Goal: Transaction & Acquisition: Download file/media

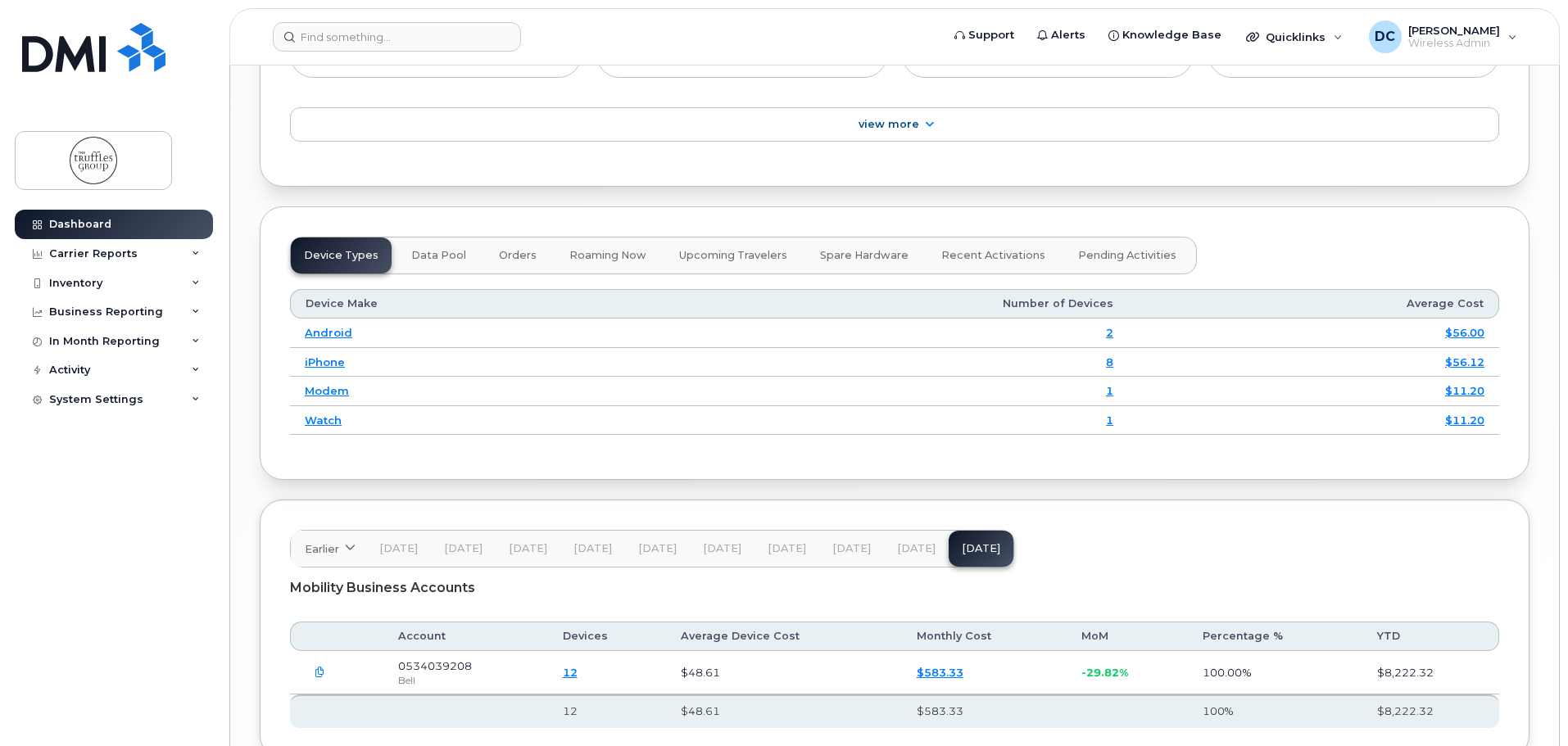
scroll to position [2099, 0]
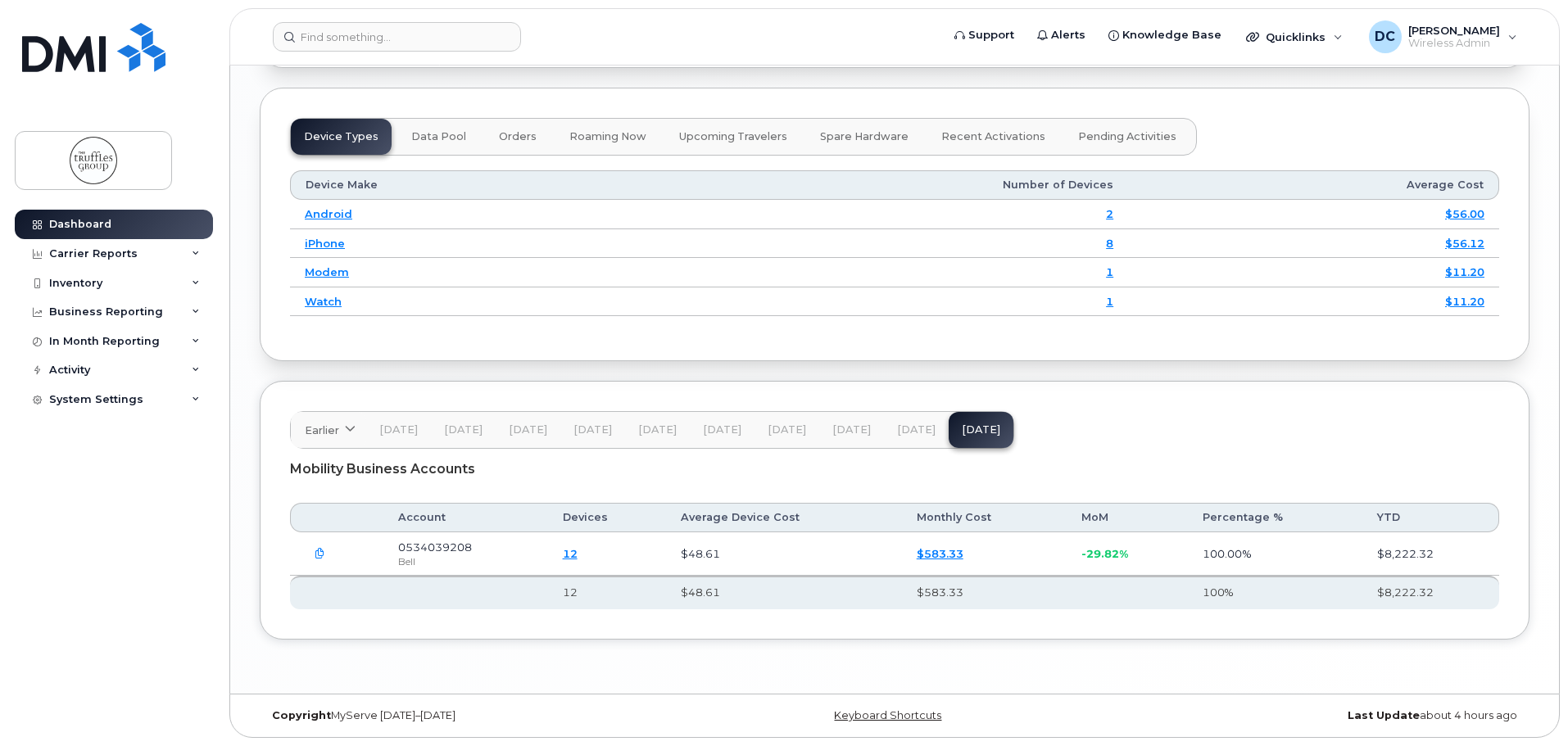
click at [946, 557] on link "$583.33" at bounding box center [940, 554] width 47 height 13
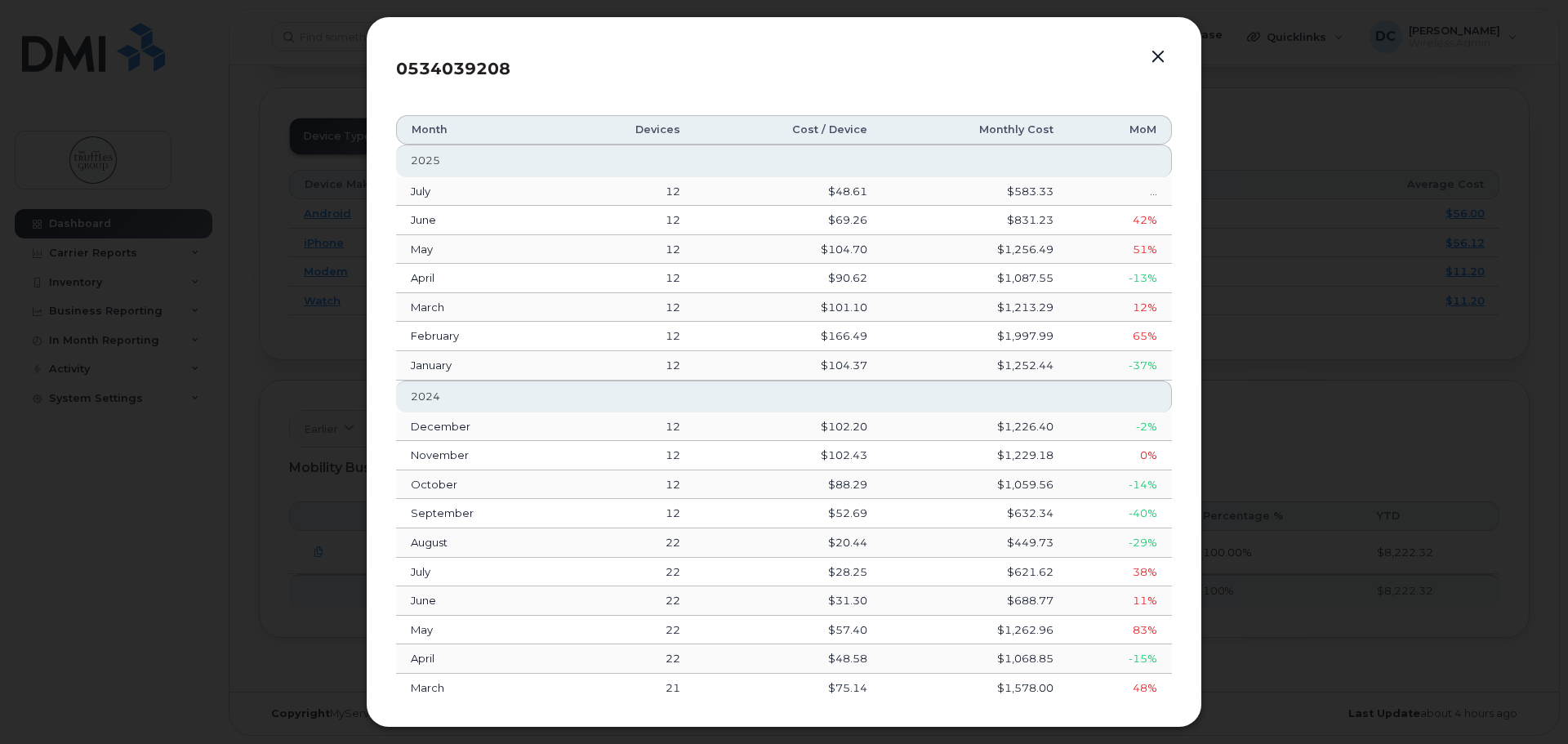
click at [1163, 58] on button "button" at bounding box center [1158, 58] width 25 height 23
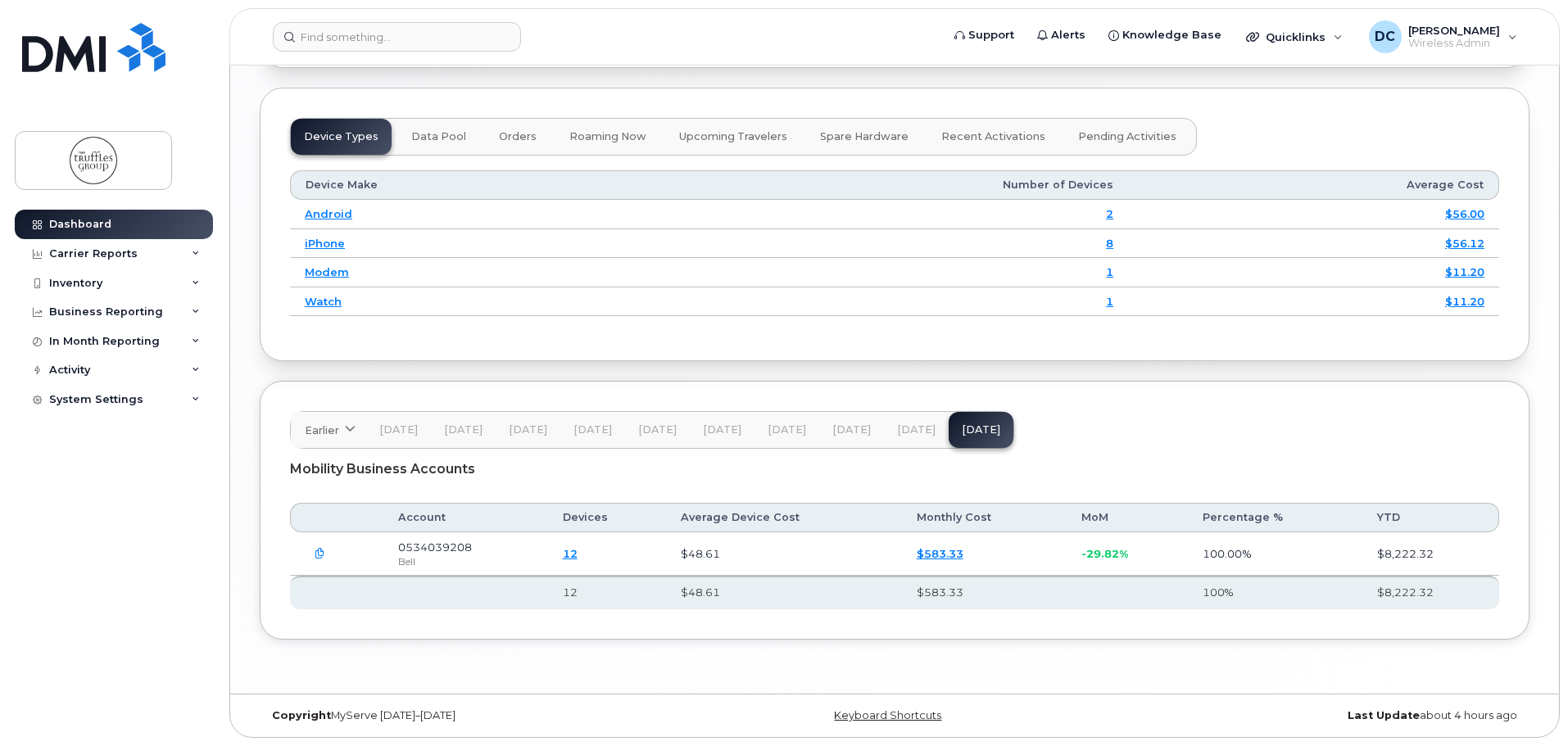
click at [319, 552] on icon "button" at bounding box center [320, 554] width 11 height 11
click at [344, 587] on span "All Files" at bounding box center [360, 592] width 41 height 12
click at [309, 589] on input "All Files" at bounding box center [305, 593] width 8 height 8
checkbox input "true"
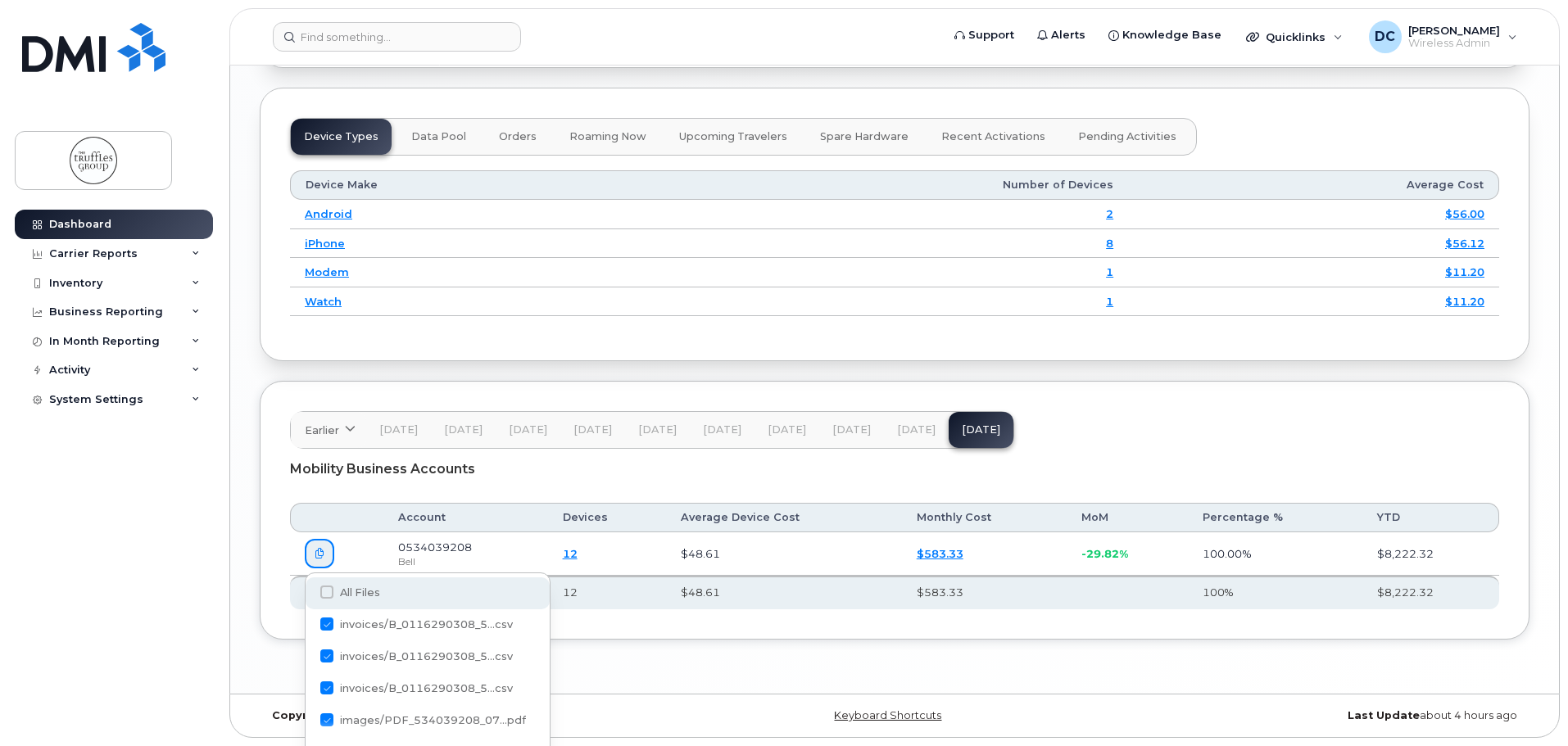
checkbox input "true"
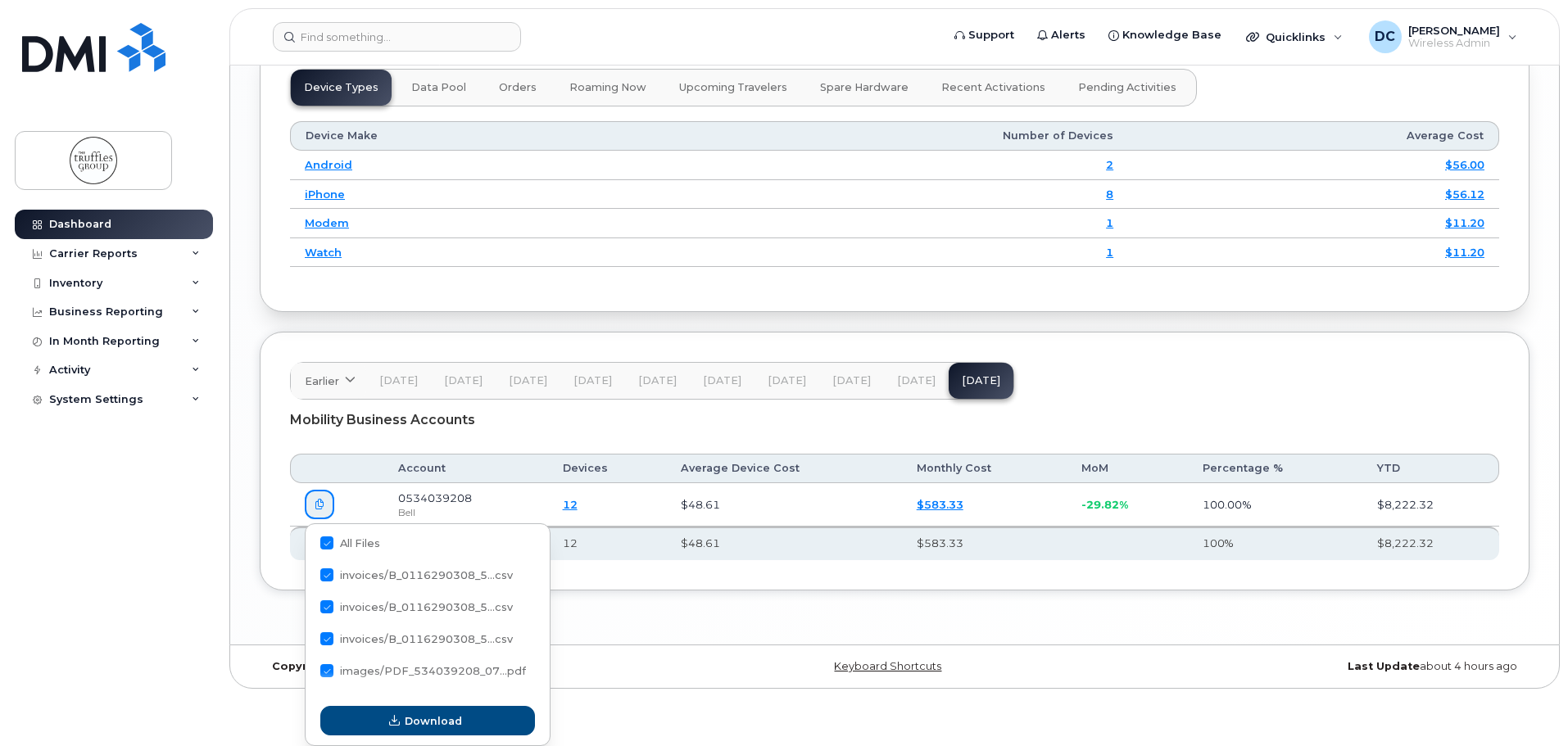
click at [743, 581] on div "Earlier [DATE] August July June May April March February January [DATE] Novembe…" at bounding box center [894, 460] width 1270 height 259
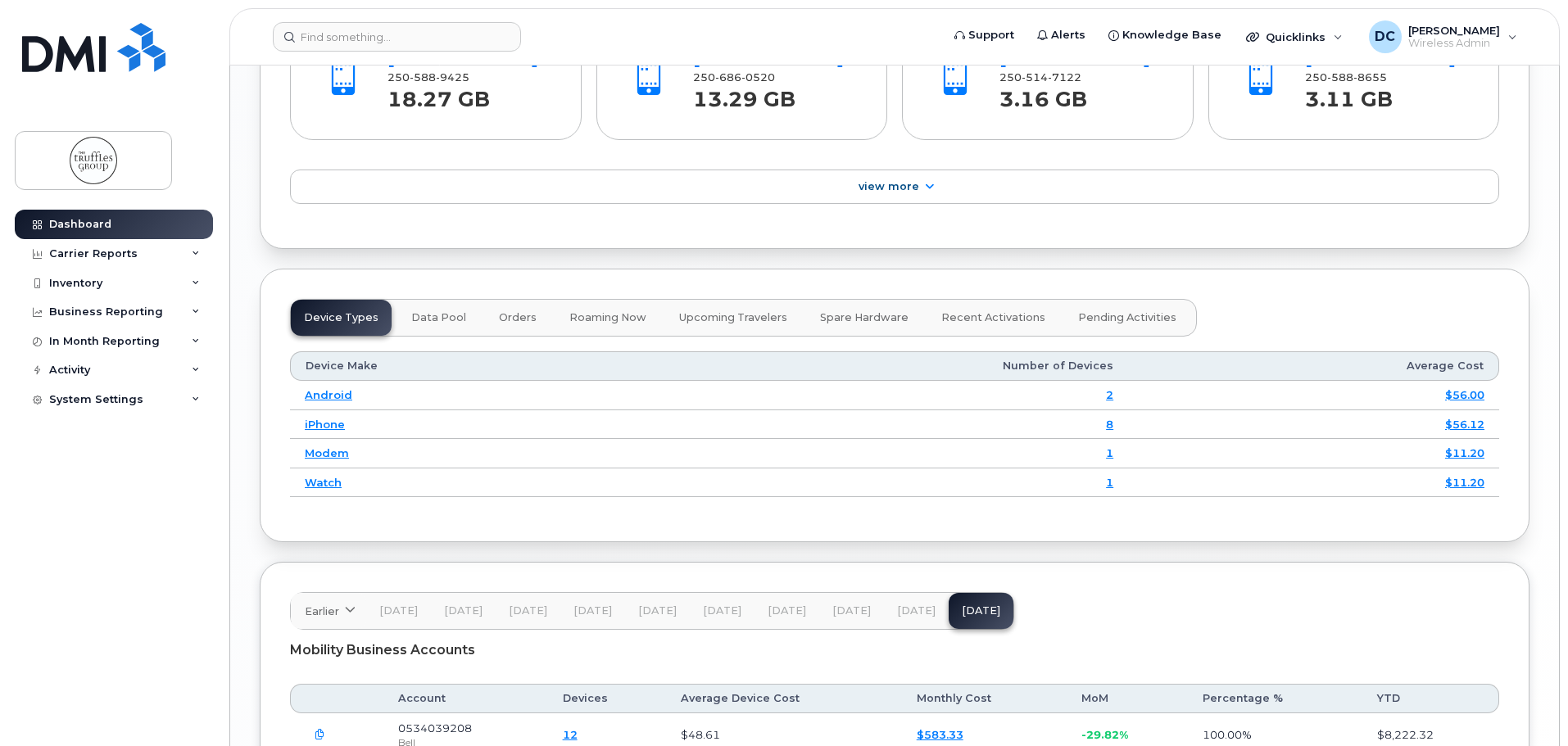
scroll to position [1689, 0]
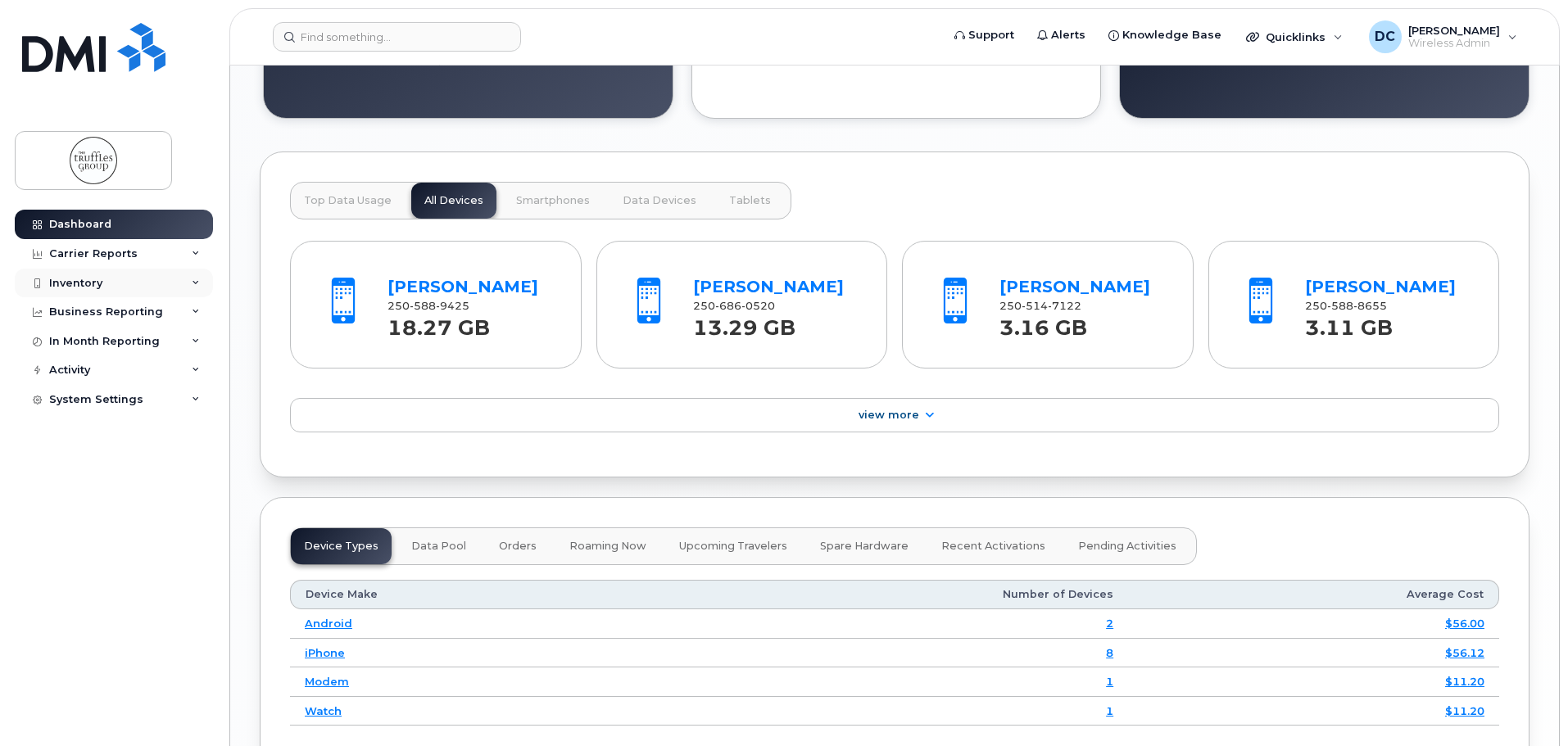
click at [102, 287] on div "Inventory" at bounding box center [114, 283] width 198 height 30
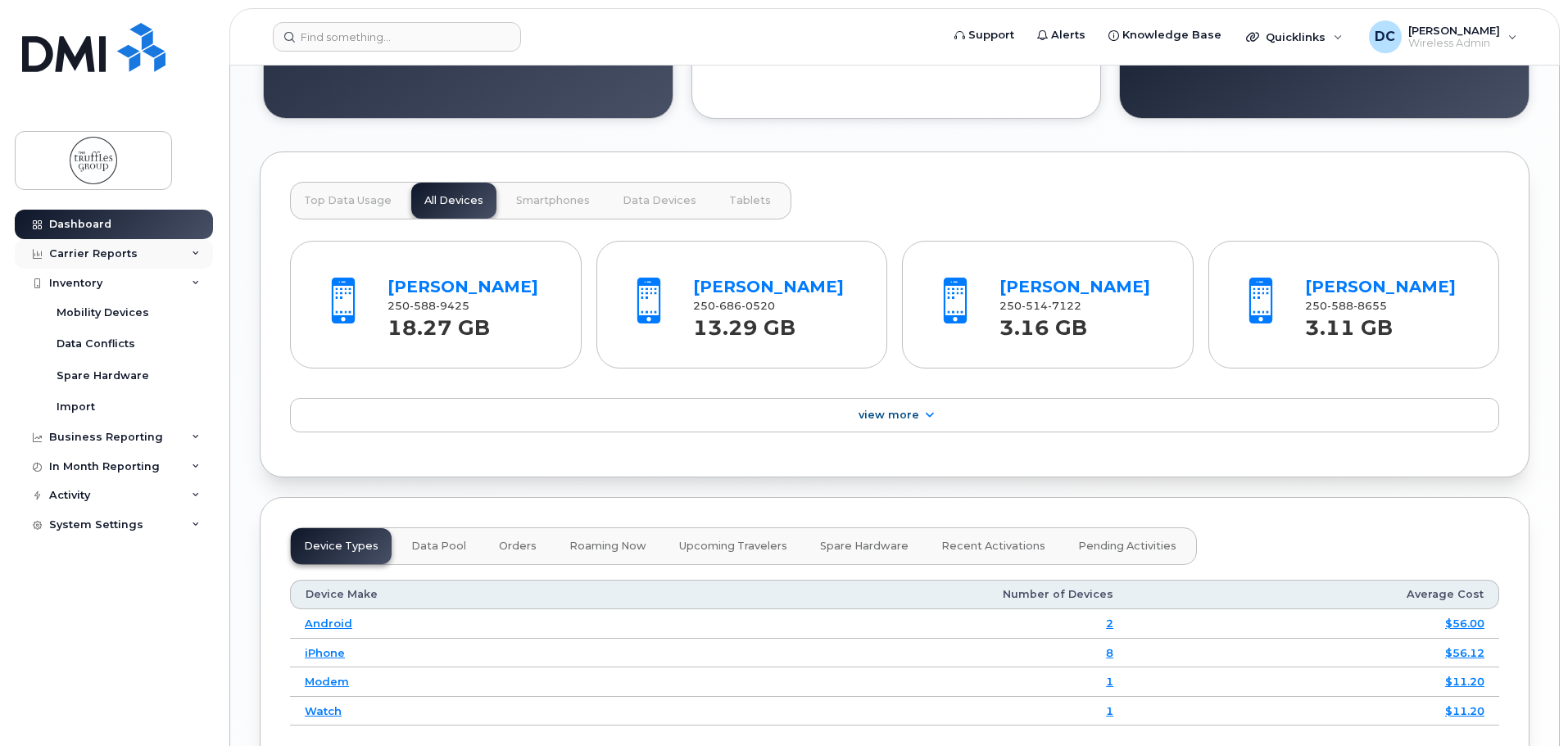
click at [113, 254] on div "Carrier Reports" at bounding box center [93, 254] width 88 height 13
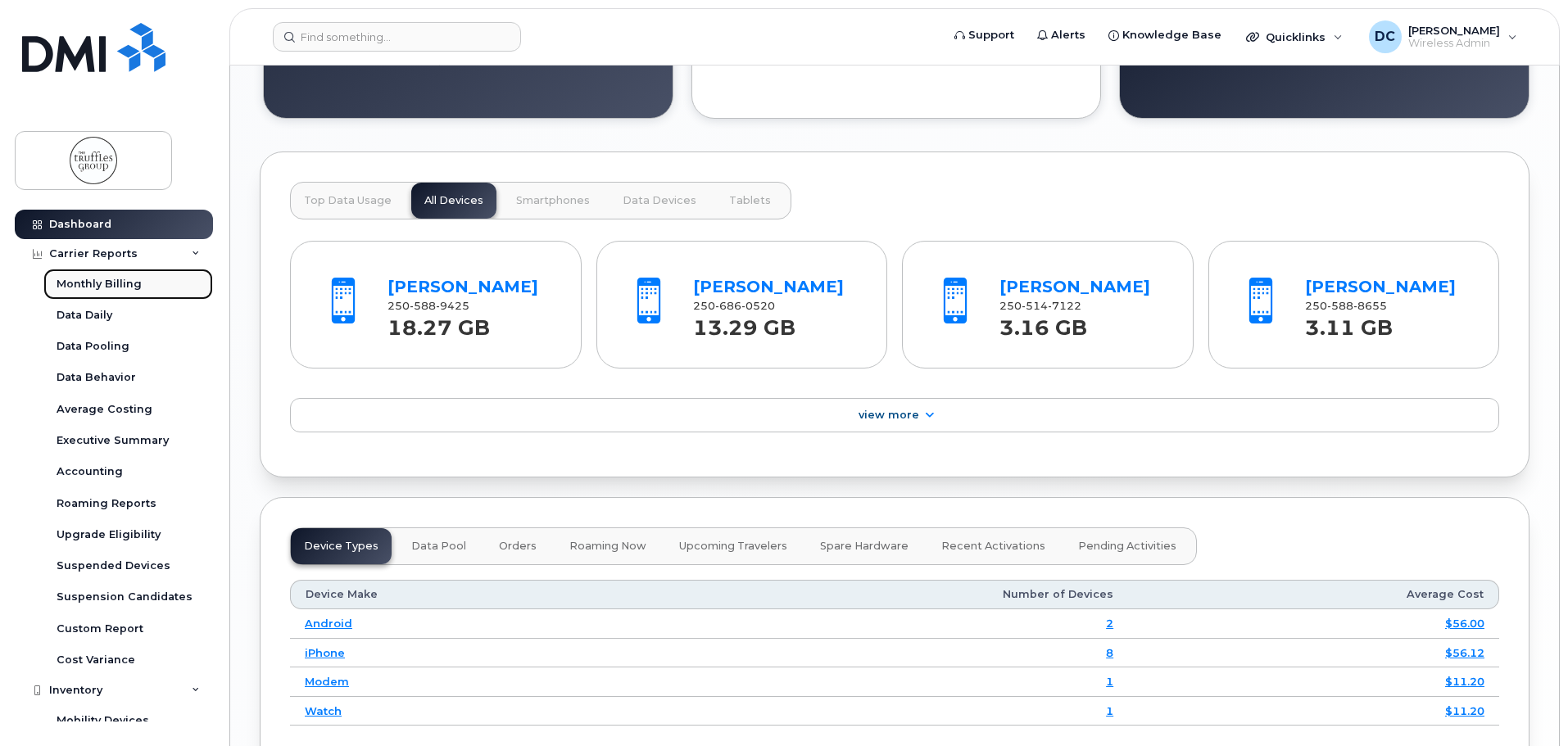
click at [112, 286] on div "Monthly Billing" at bounding box center [98, 284] width 85 height 15
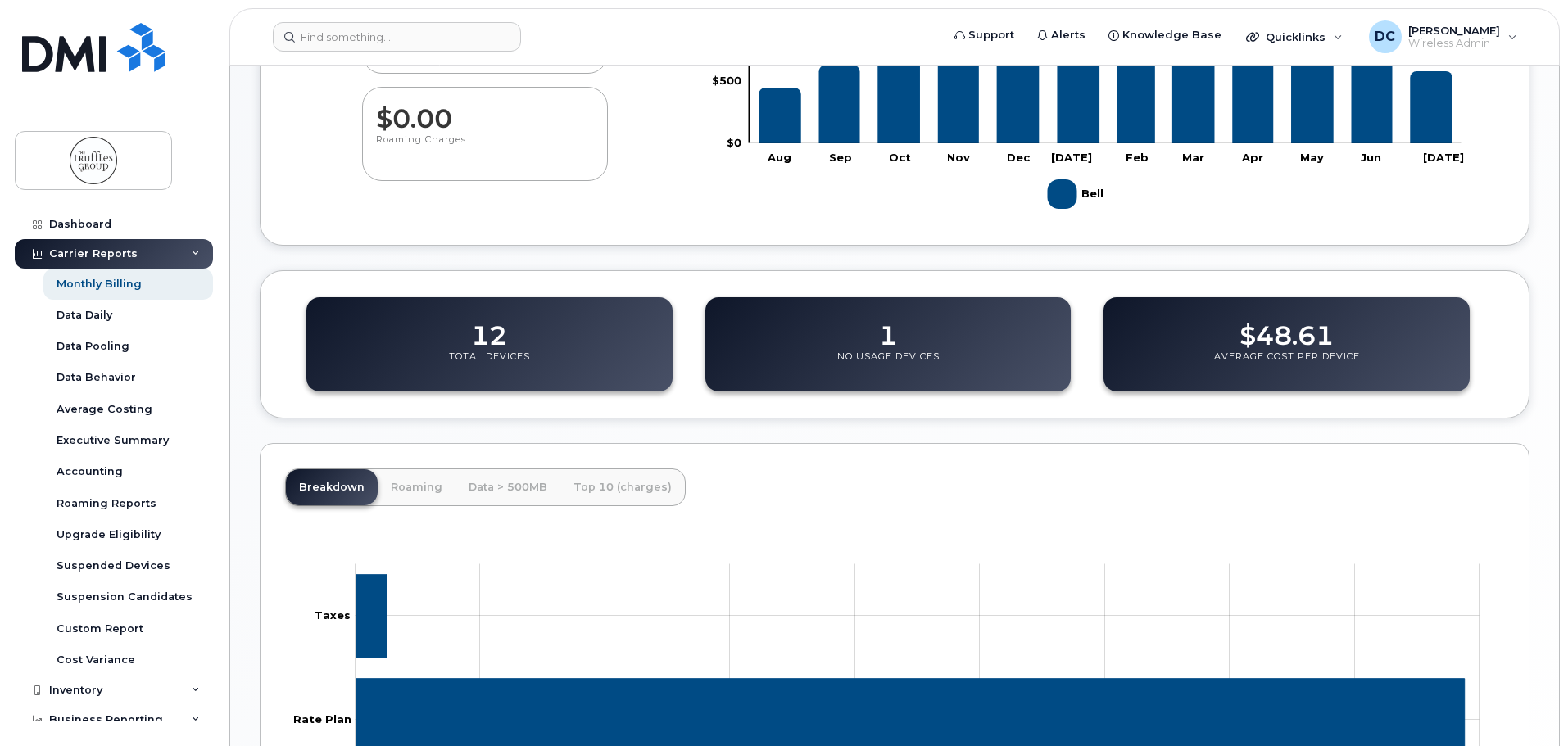
scroll to position [654, 0]
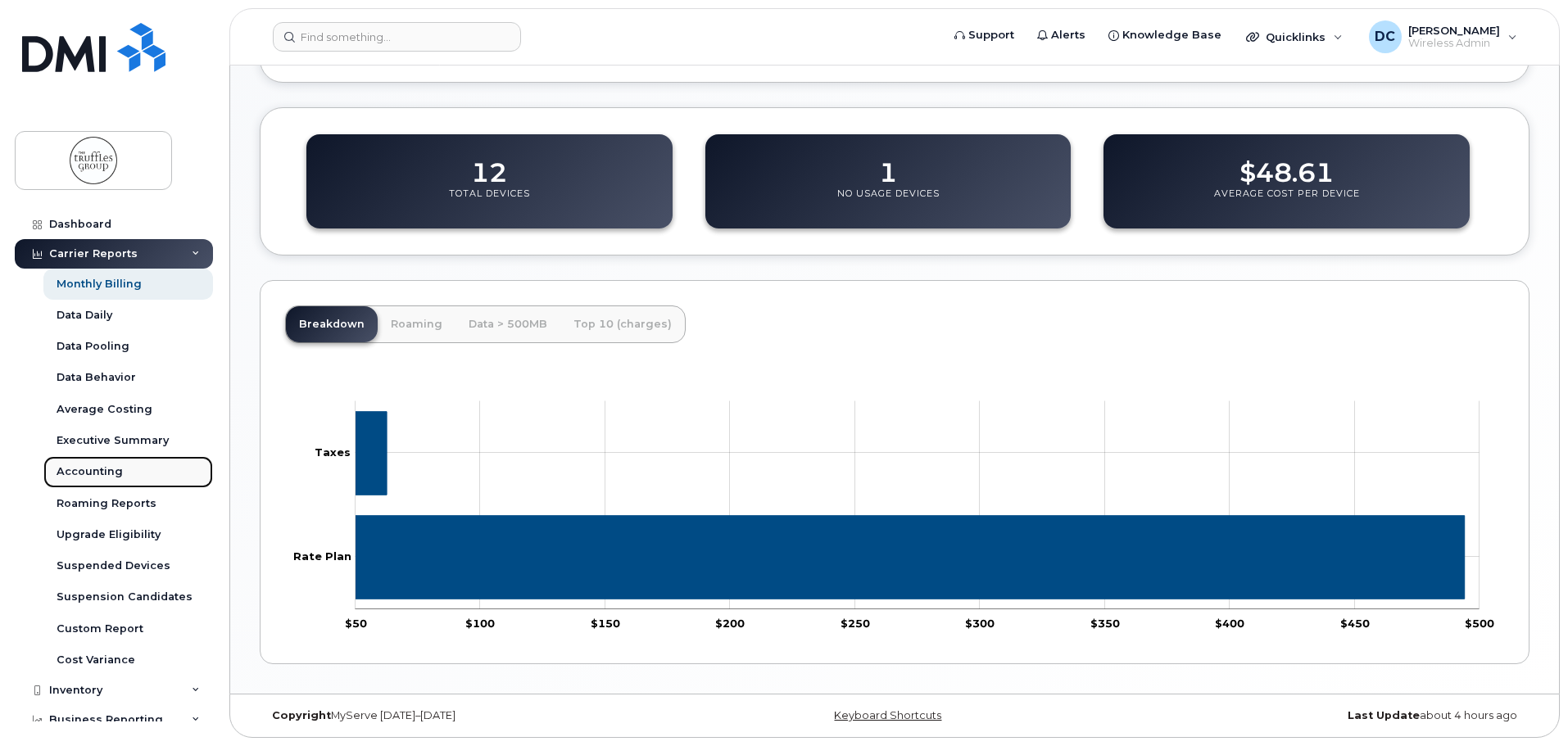
click at [122, 468] on link "Accounting" at bounding box center [128, 472] width 169 height 31
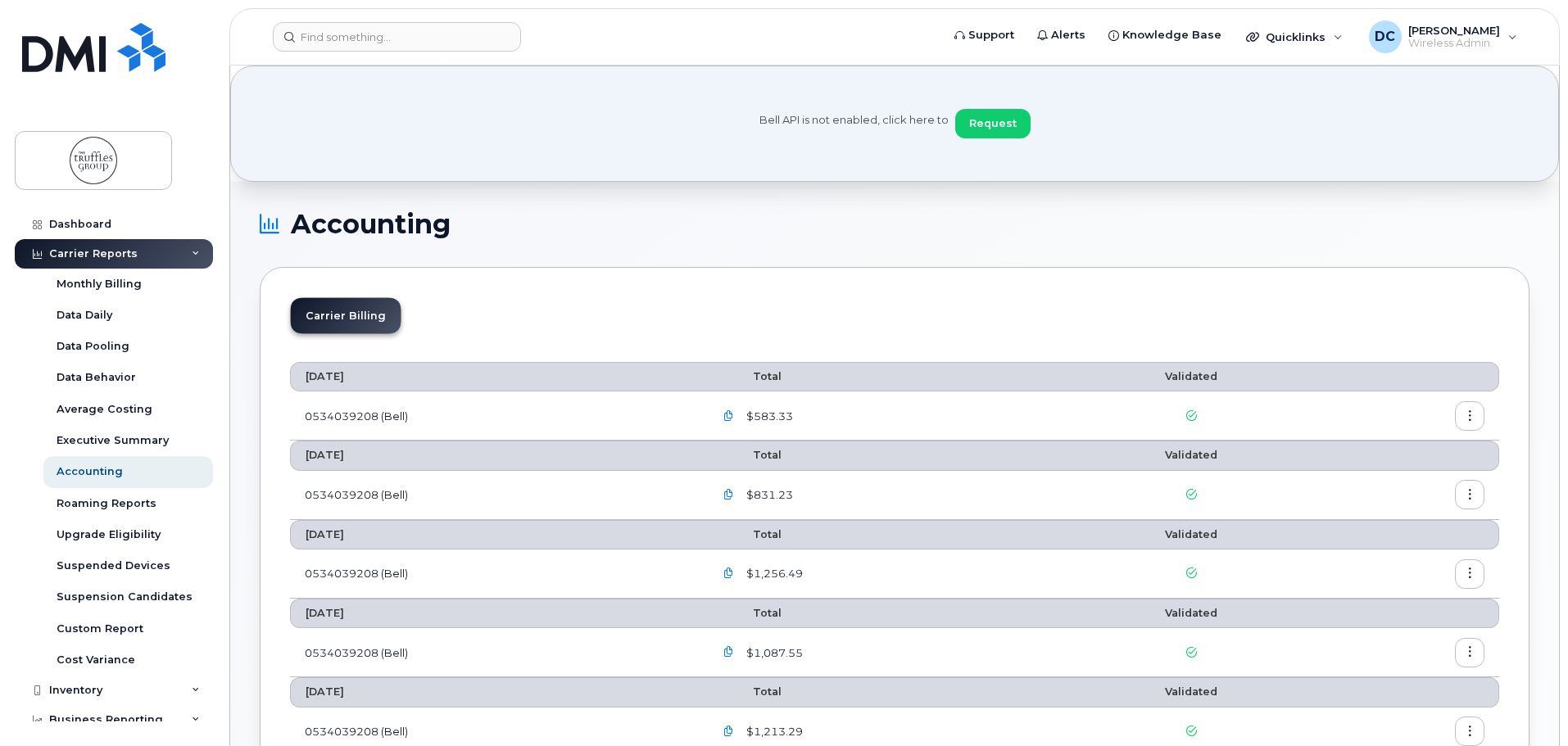
click at [732, 413] on icon "button" at bounding box center [728, 416] width 11 height 11
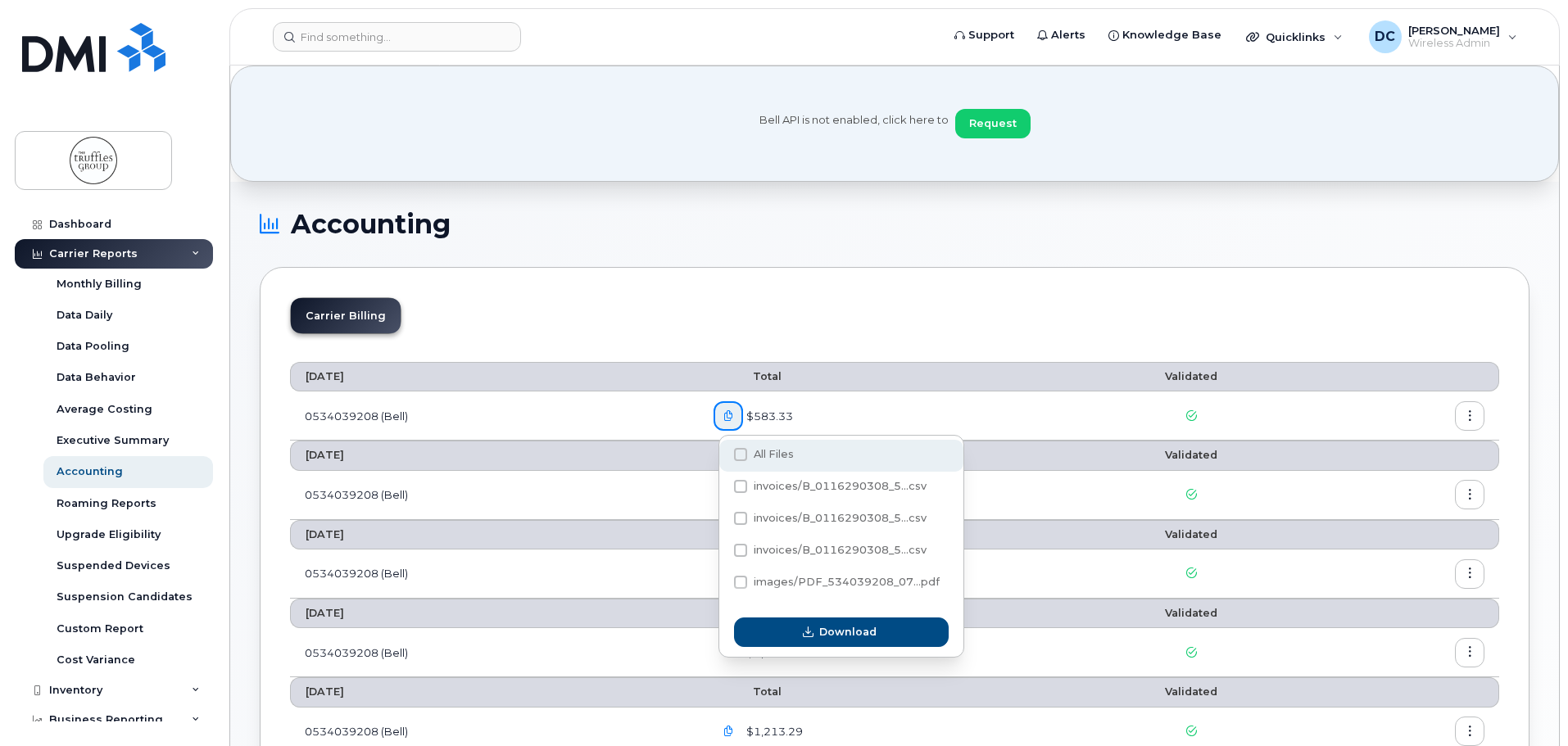
click at [742, 459] on span at bounding box center [741, 454] width 13 height 13
click at [722, 459] on input "All Files" at bounding box center [718, 455] width 8 height 8
checkbox input "true"
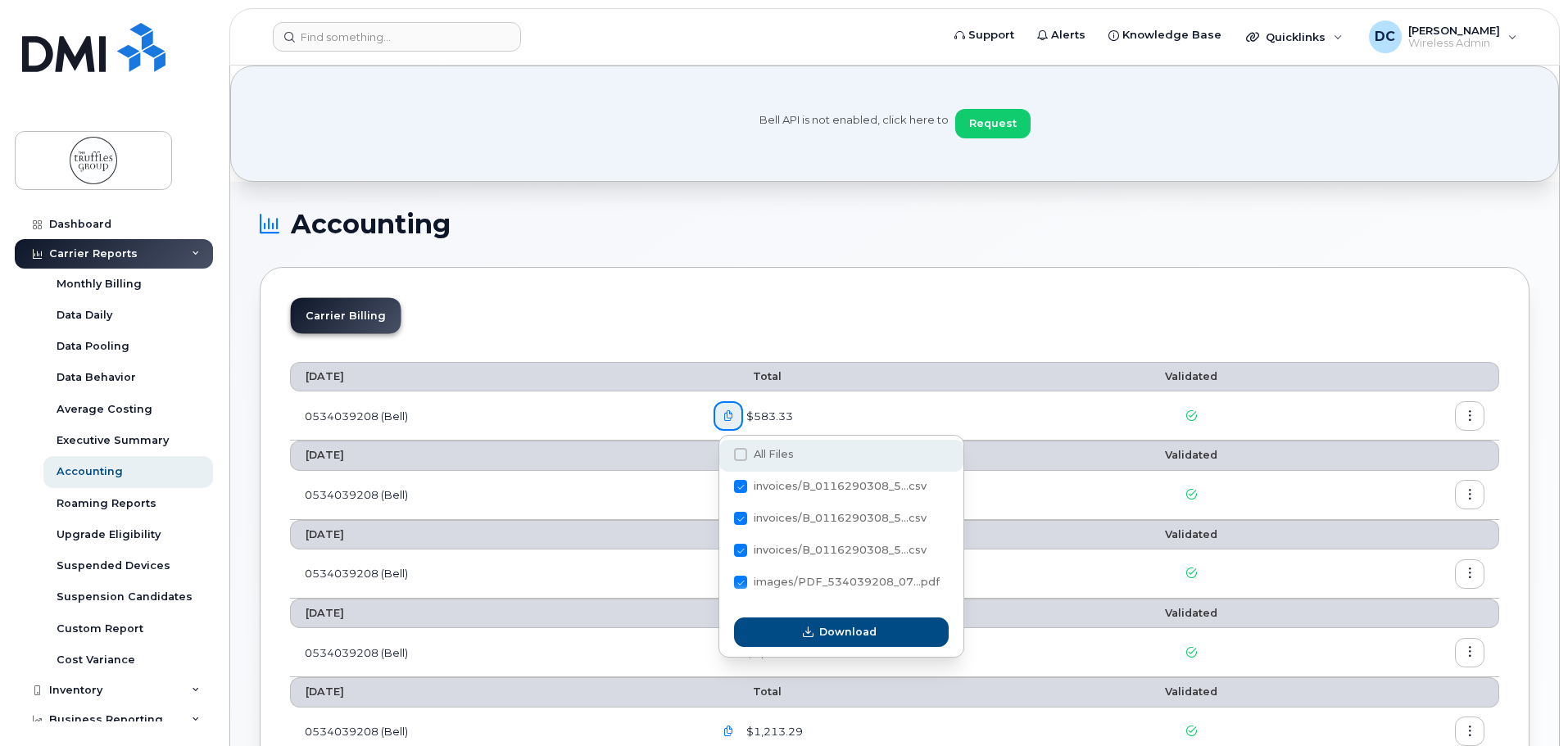
checkbox input "true"
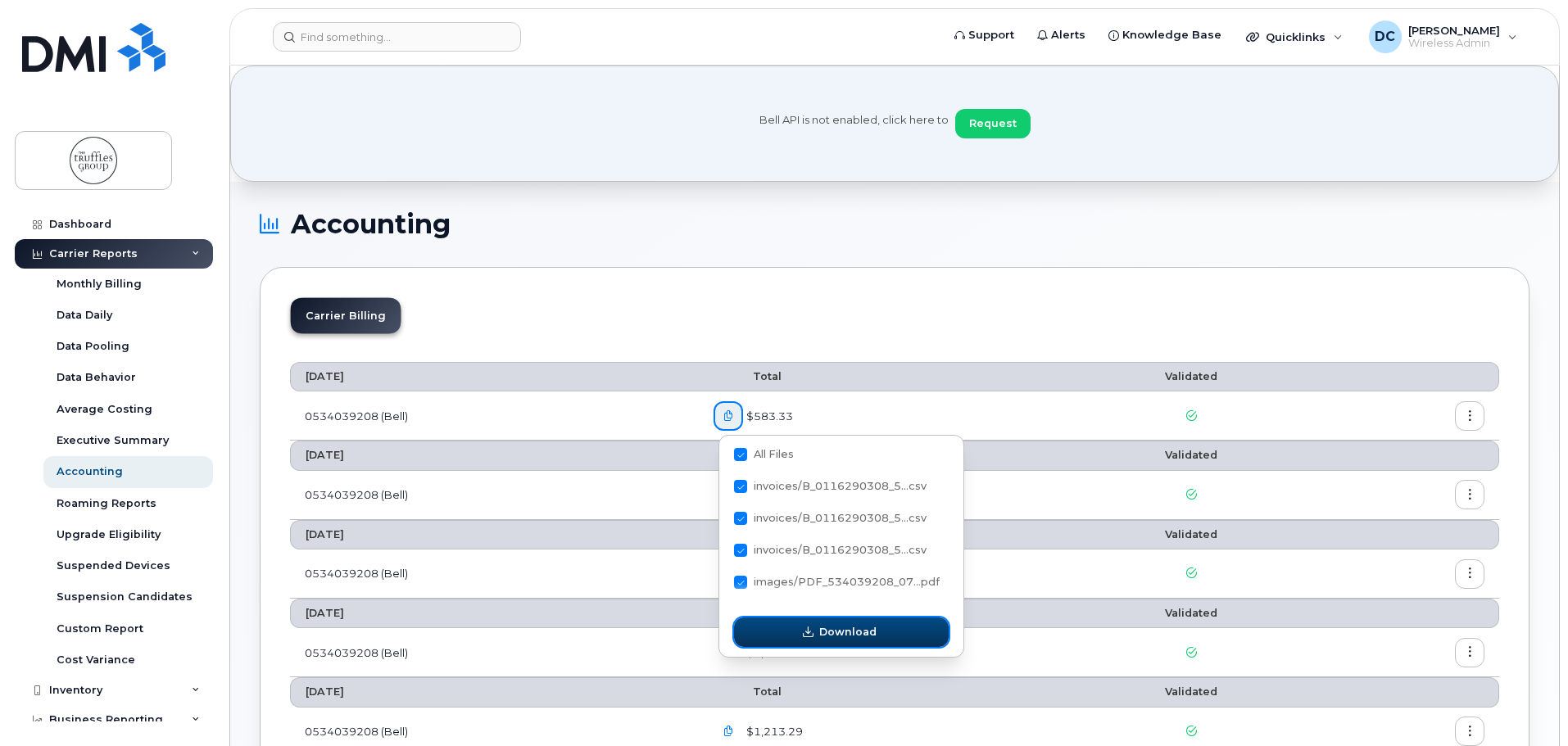
click at [809, 634] on icon "button" at bounding box center [808, 632] width 11 height 11
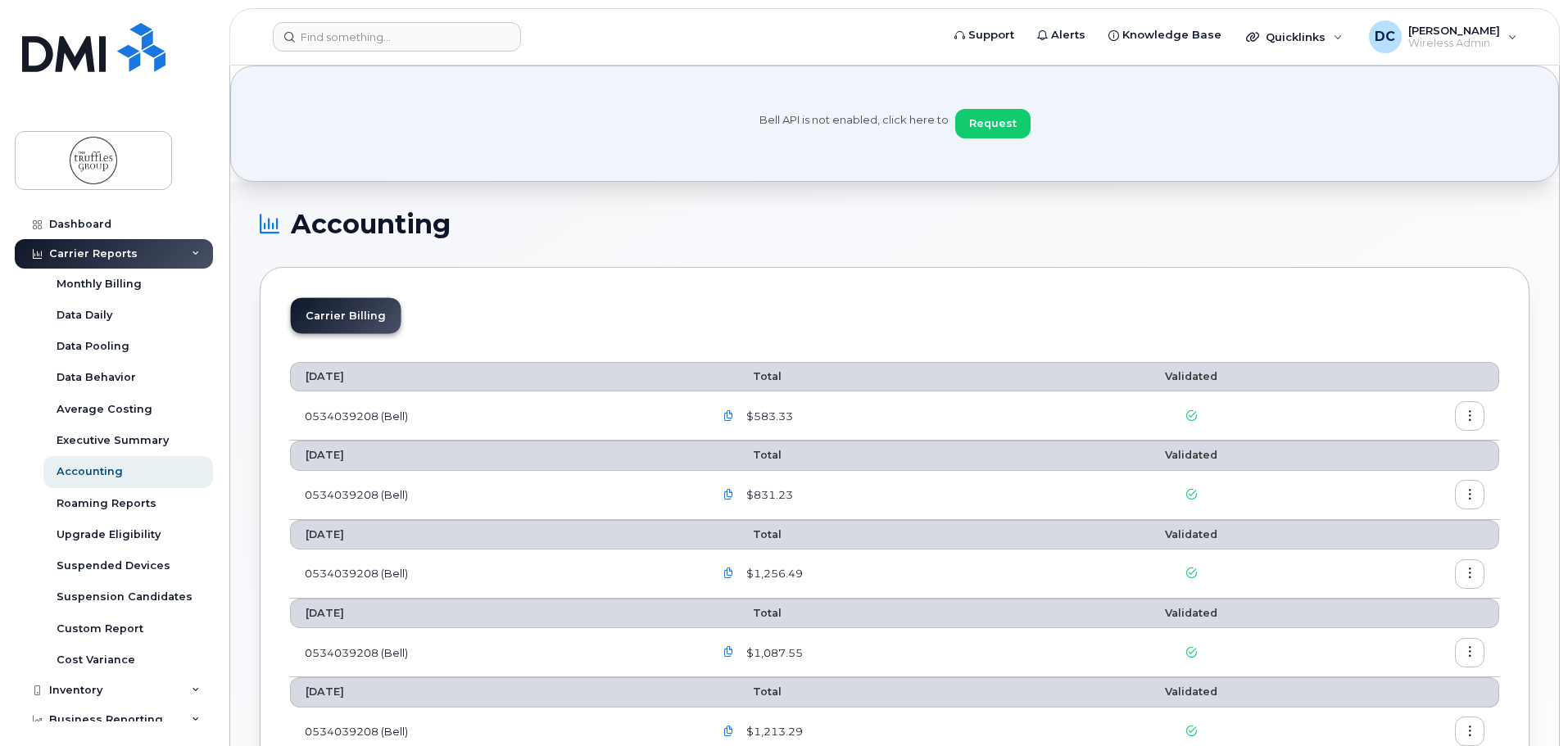
click at [1467, 411] on icon "button" at bounding box center [1470, 416] width 11 height 11
click at [1408, 478] on span "Download" at bounding box center [1395, 482] width 64 height 15
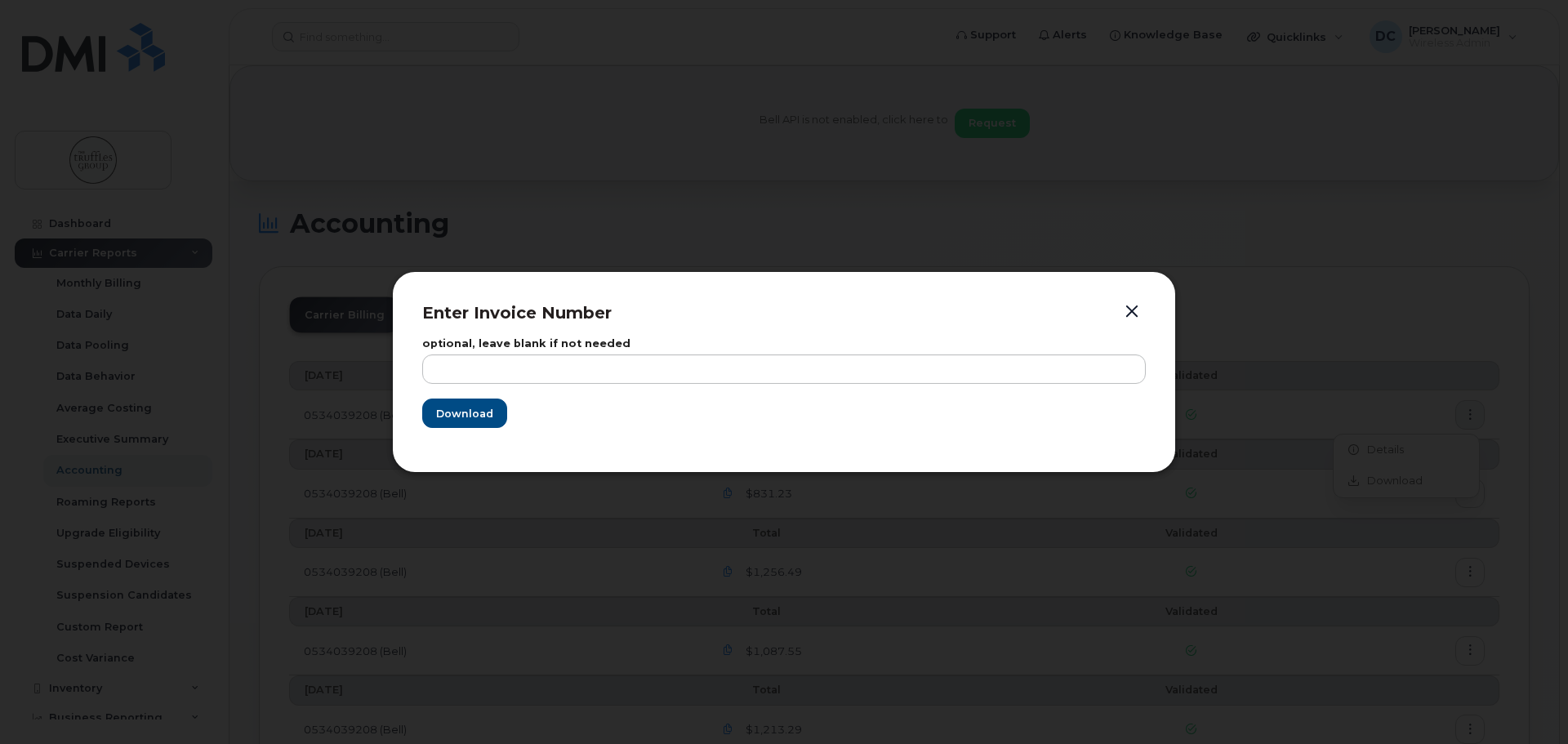
click at [1133, 305] on button "button" at bounding box center [1132, 312] width 25 height 23
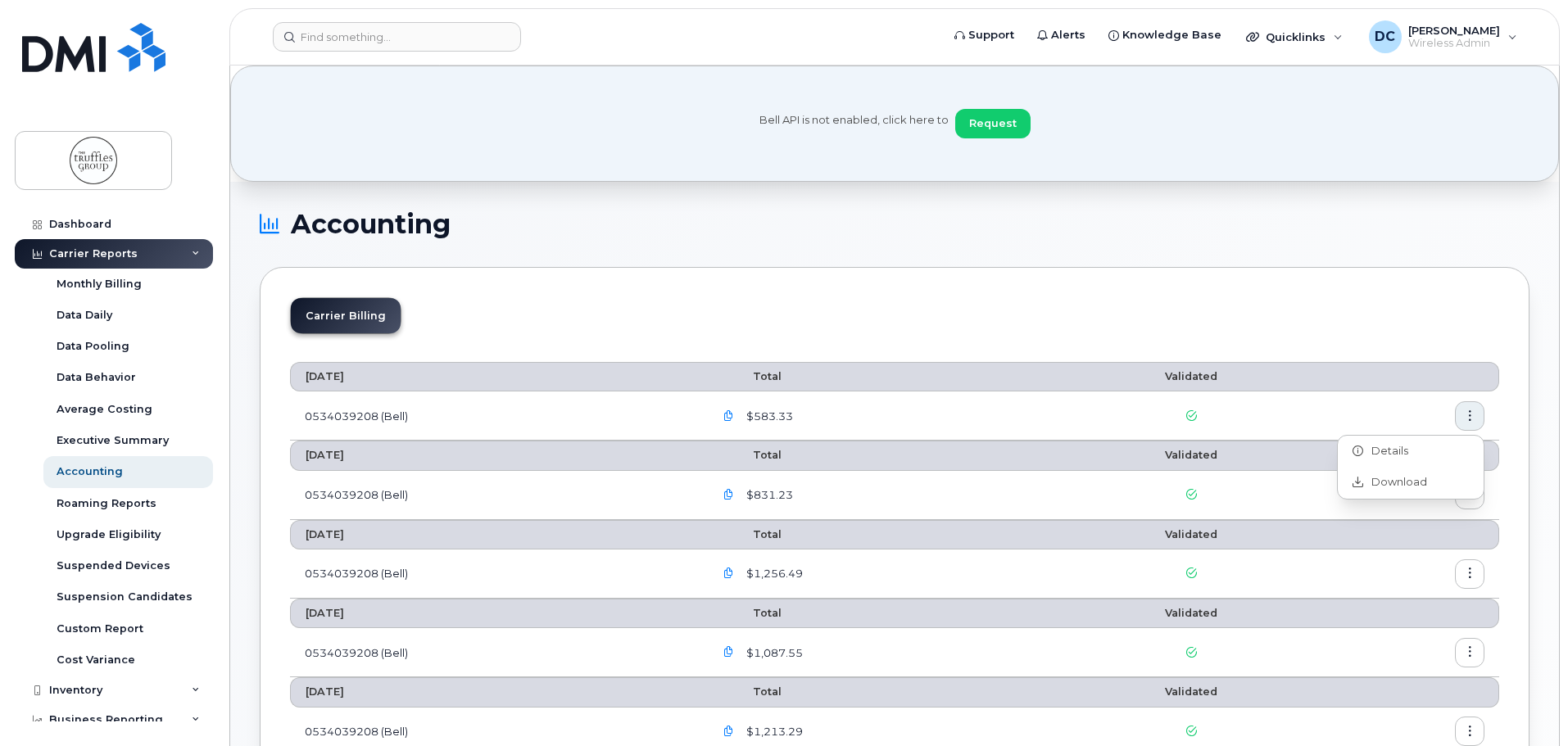
click at [1301, 389] on th "Validated" at bounding box center [1191, 377] width 252 height 30
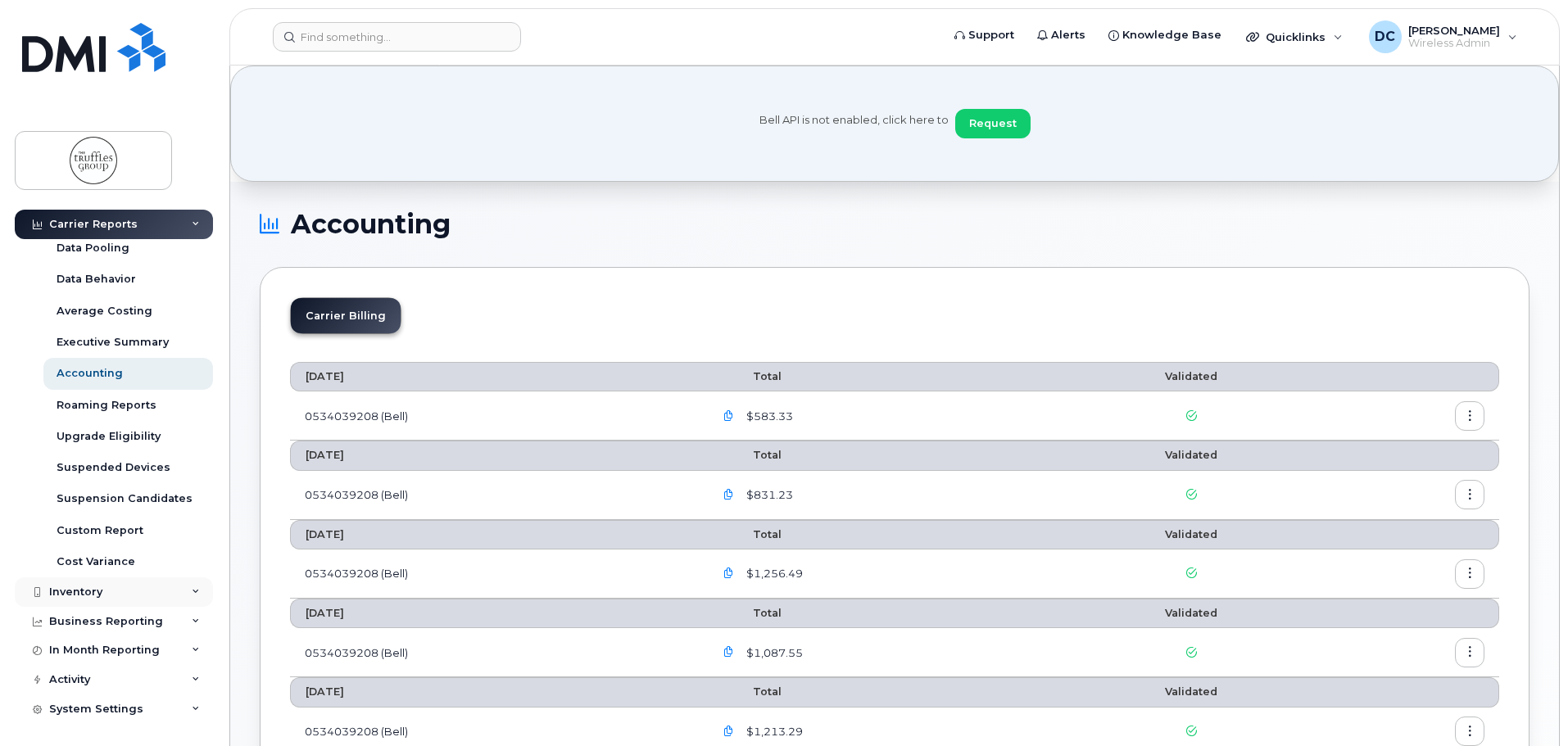
scroll to position [100, 0]
click at [109, 589] on div "Inventory" at bounding box center [114, 591] width 198 height 30
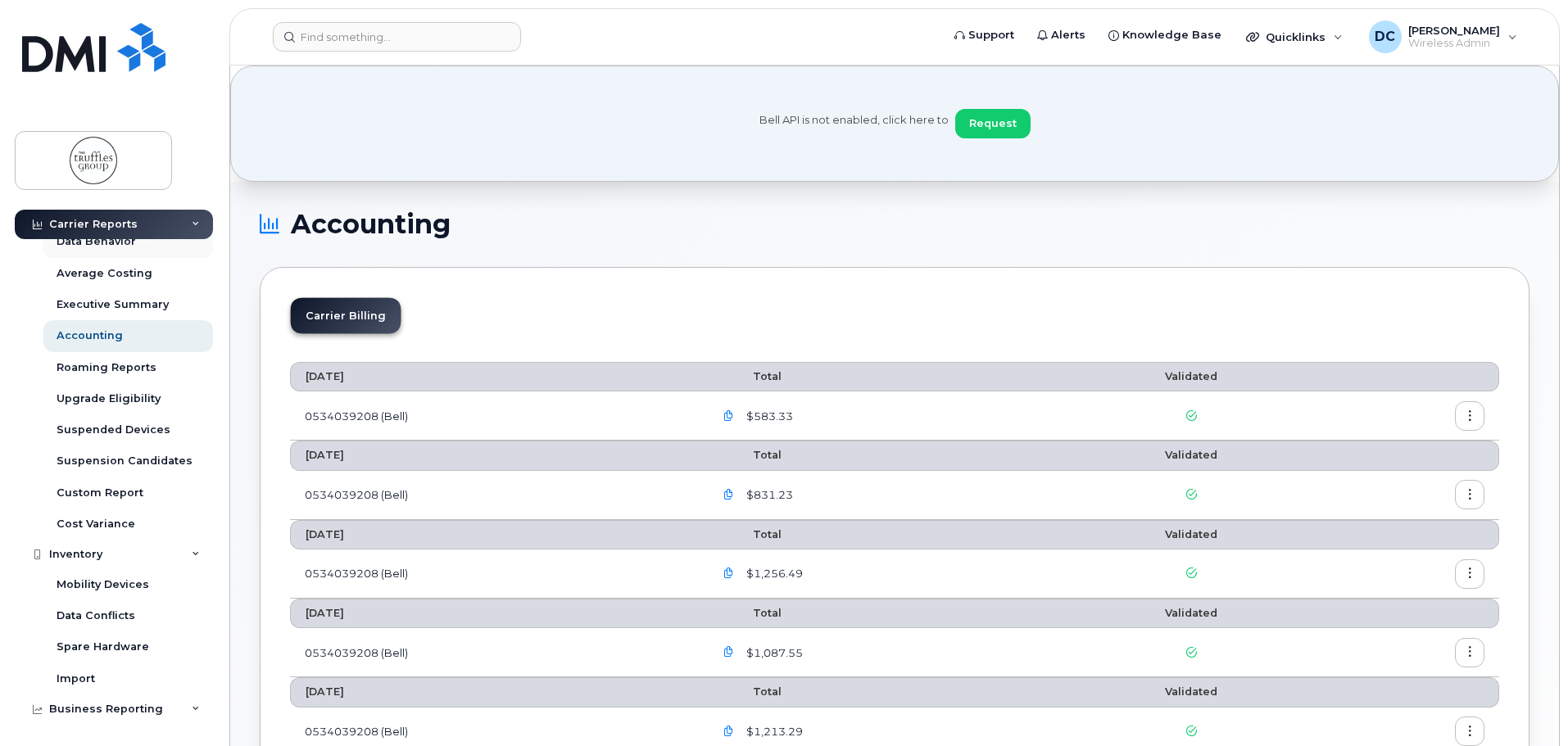
scroll to position [0, 0]
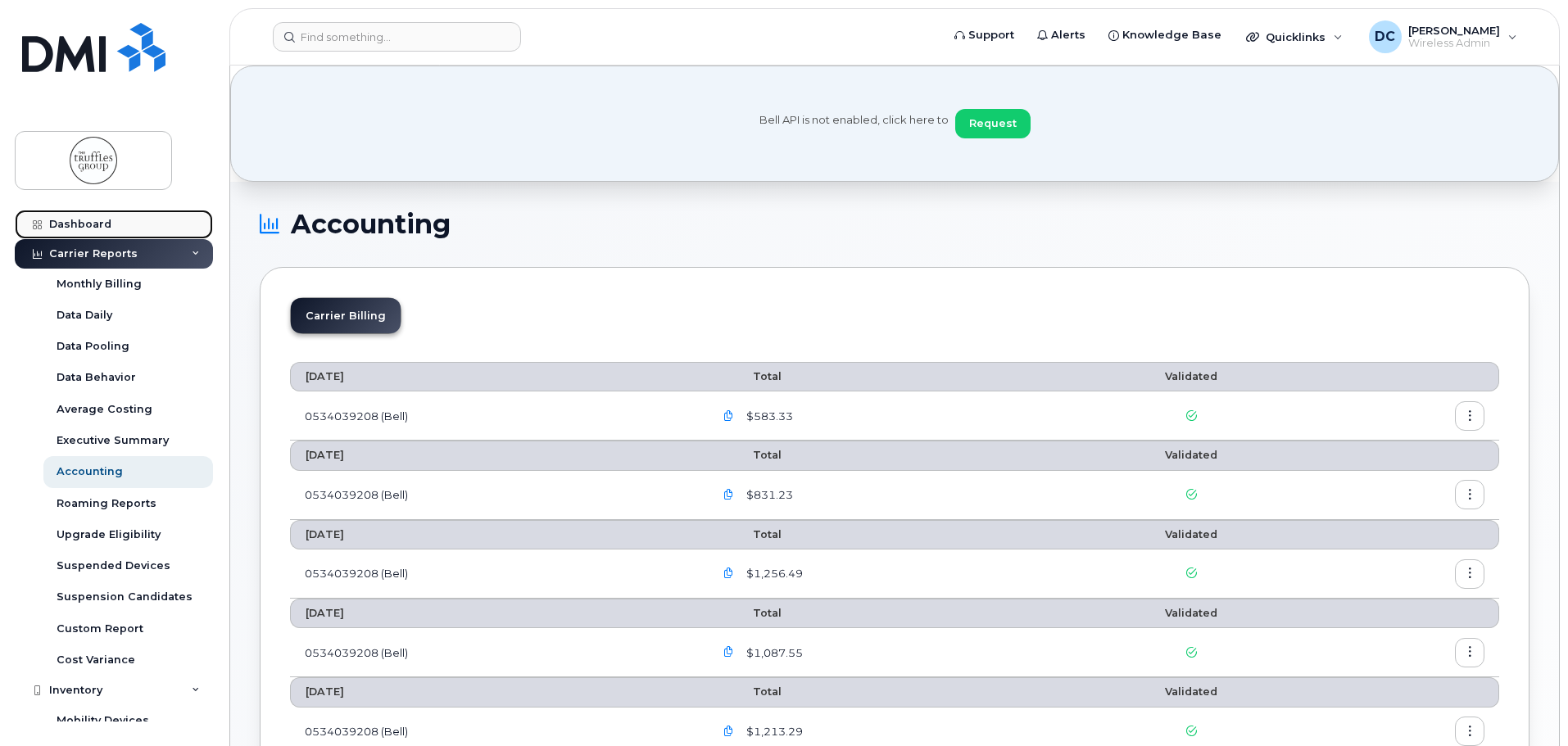
click at [80, 221] on div "Dashboard" at bounding box center [79, 225] width 62 height 13
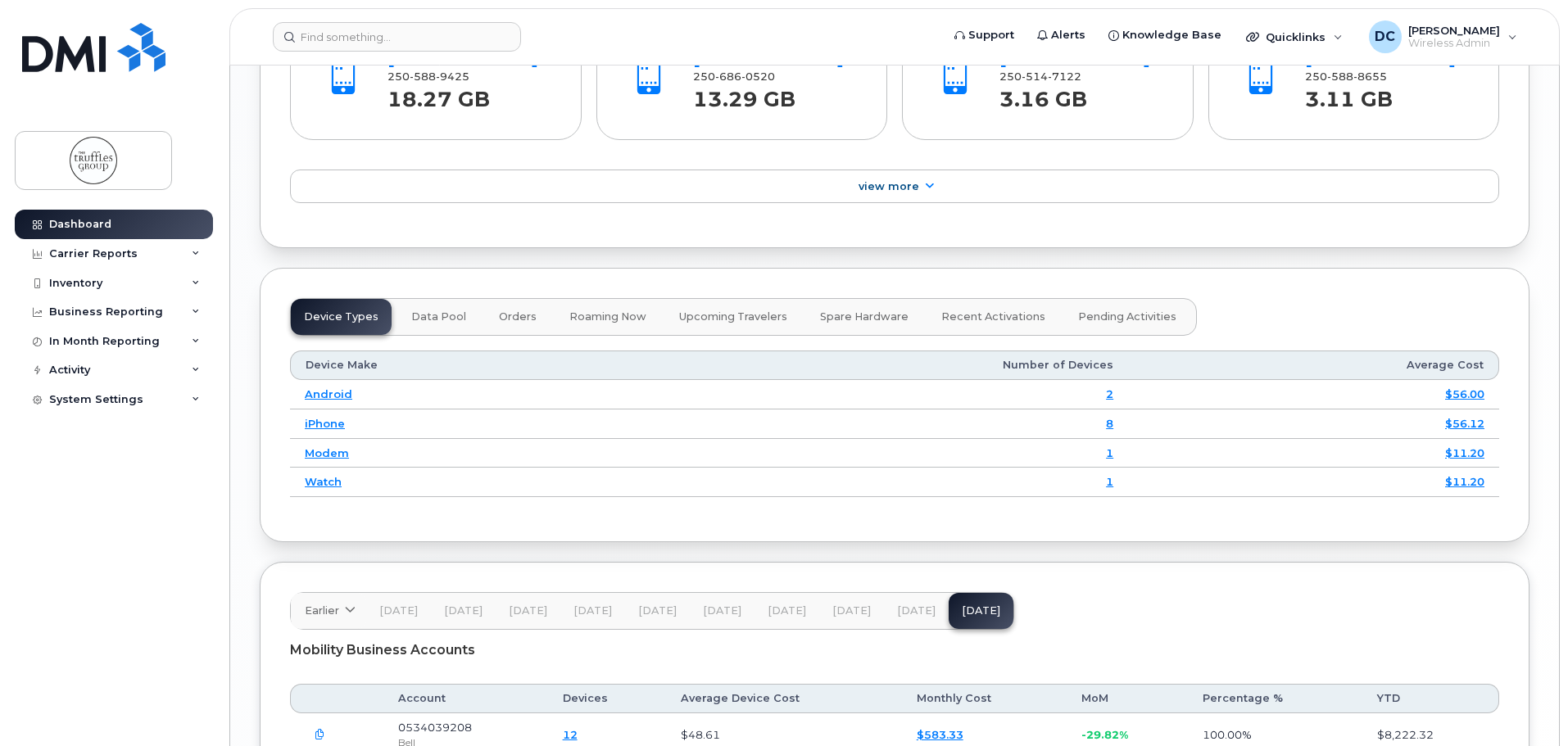
scroll to position [2042, 0]
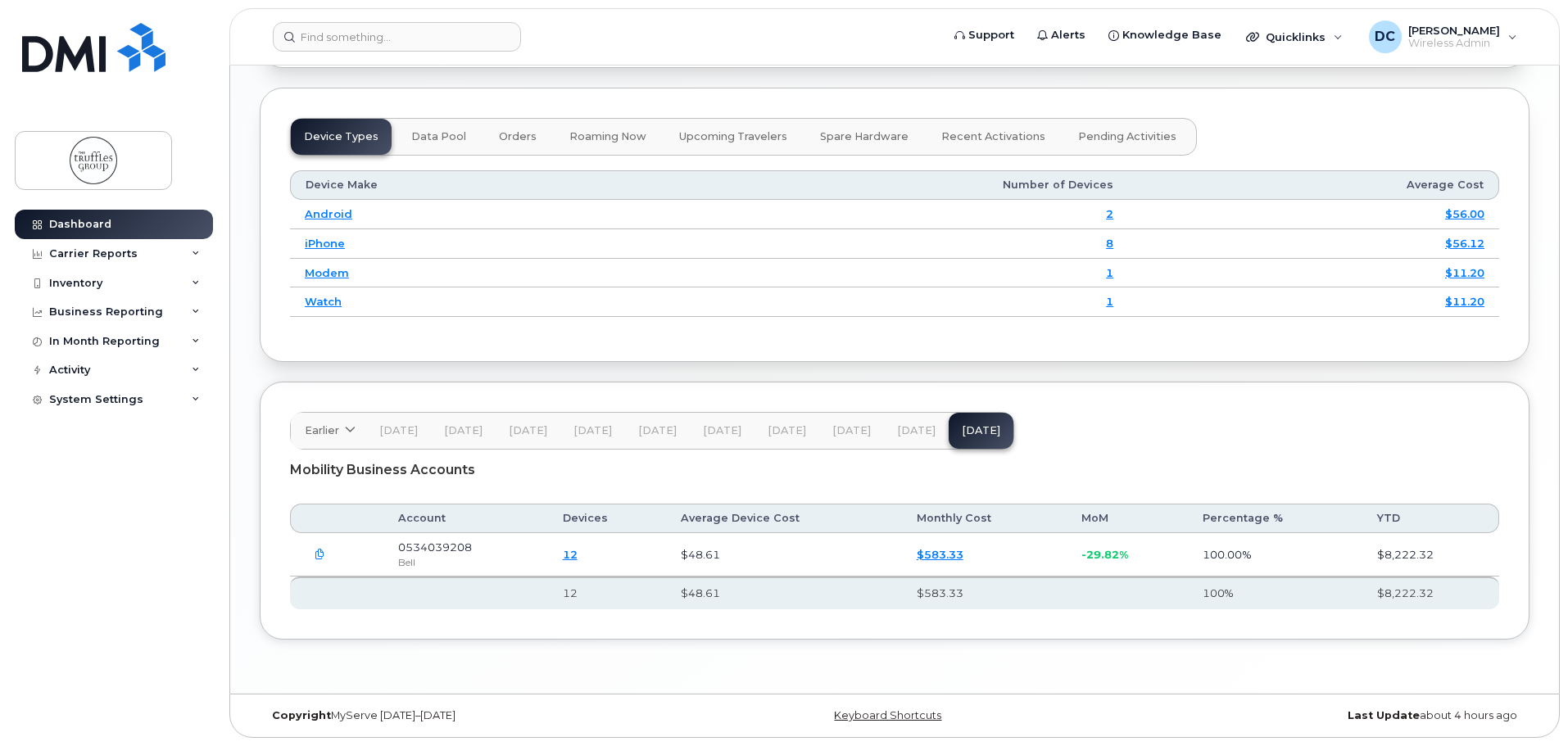
click at [319, 554] on icon "button" at bounding box center [320, 554] width 11 height 11
click at [356, 582] on div "All Files" at bounding box center [427, 594] width 244 height 32
checkbox input "true"
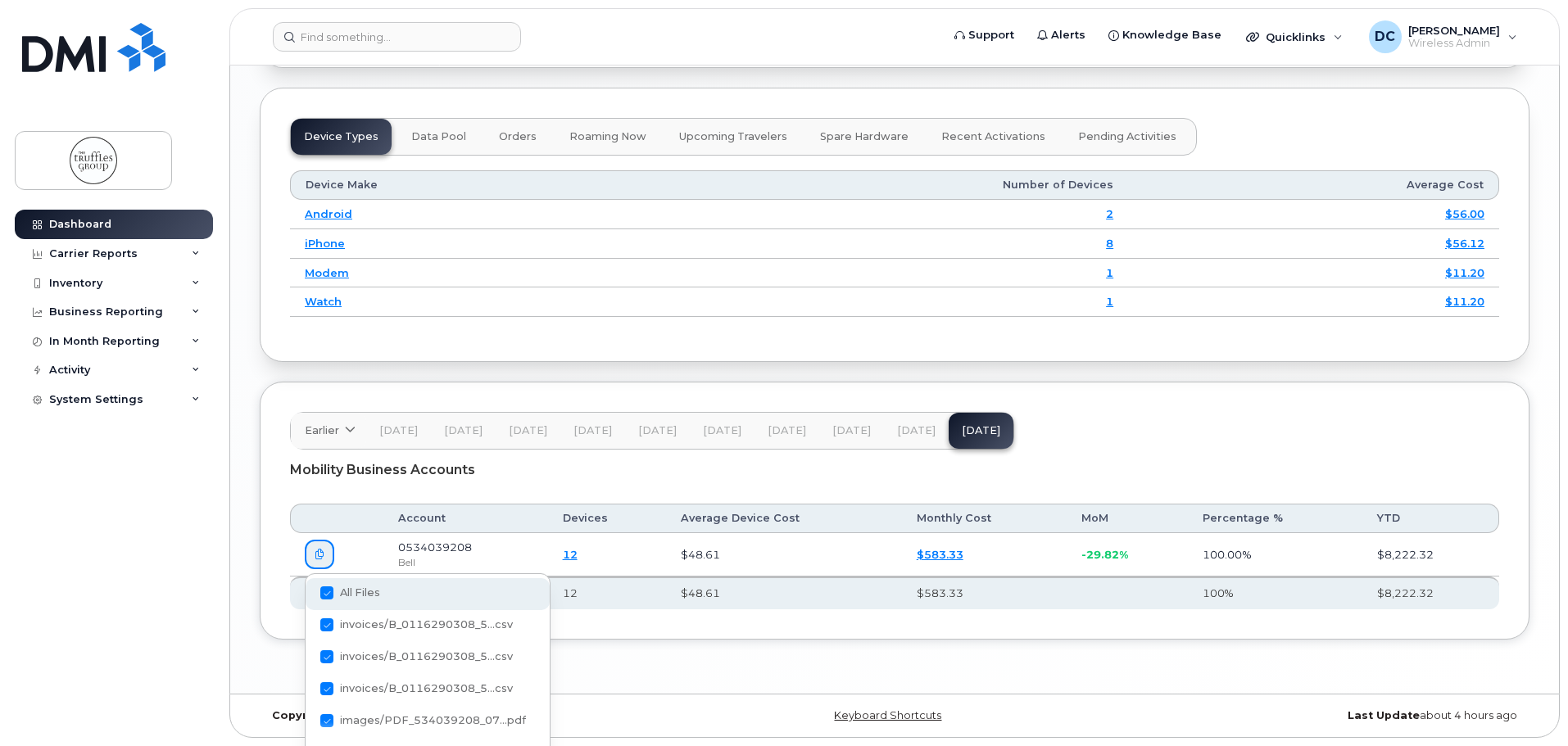
checkbox input "true"
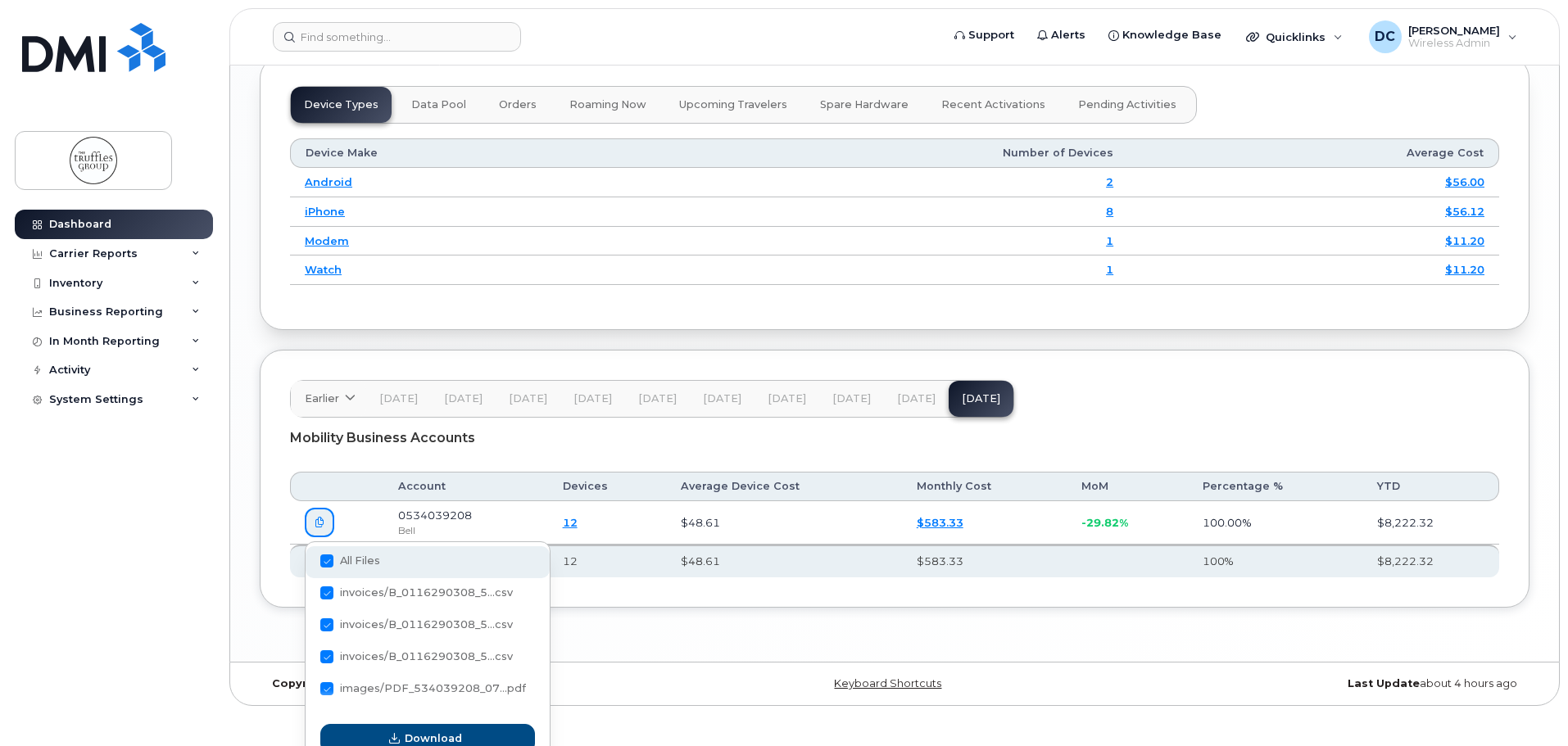
scroll to position [2093, 0]
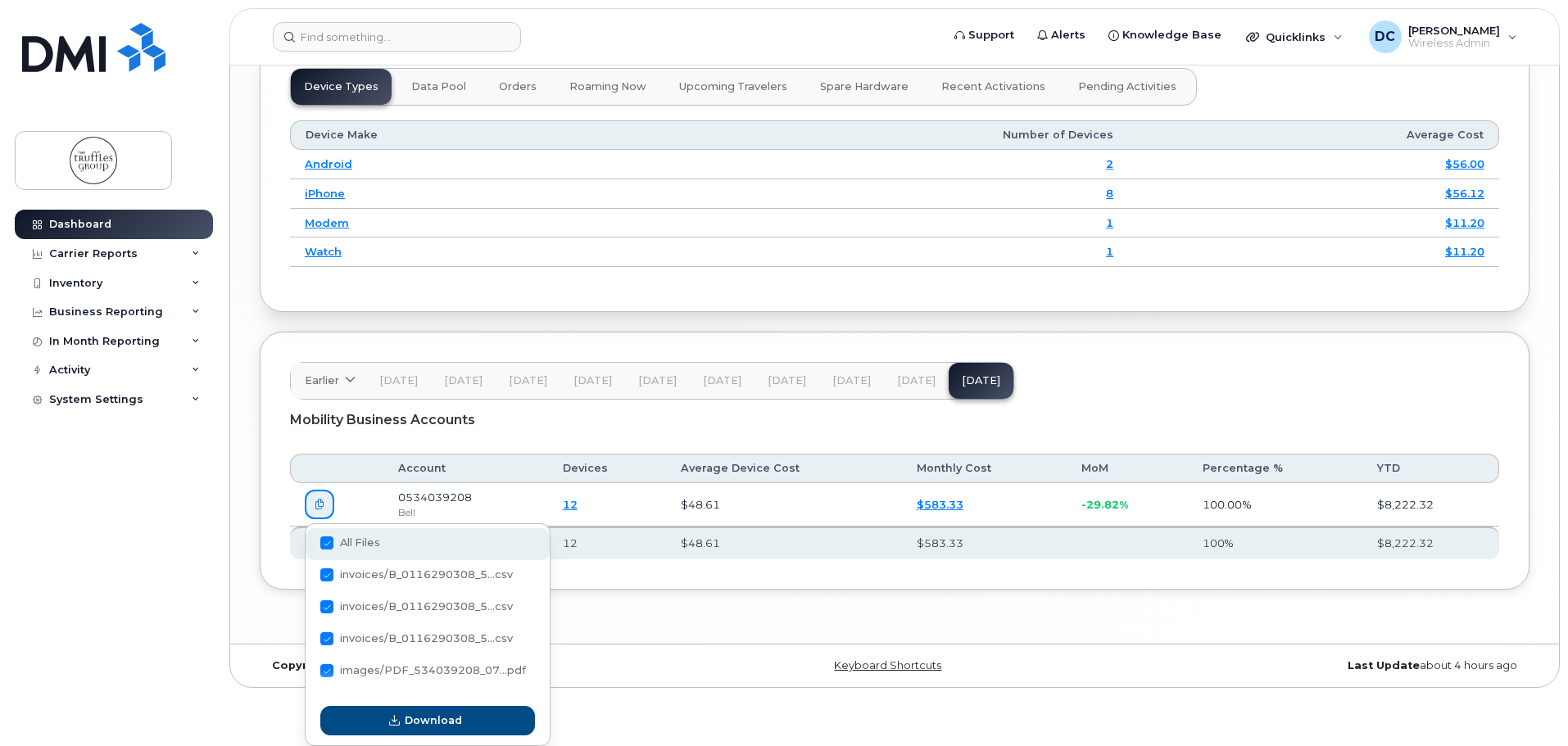
click at [326, 536] on span at bounding box center [327, 543] width 13 height 13
click at [309, 539] on input "All Files" at bounding box center [305, 544] width 8 height 8
checkbox input "false"
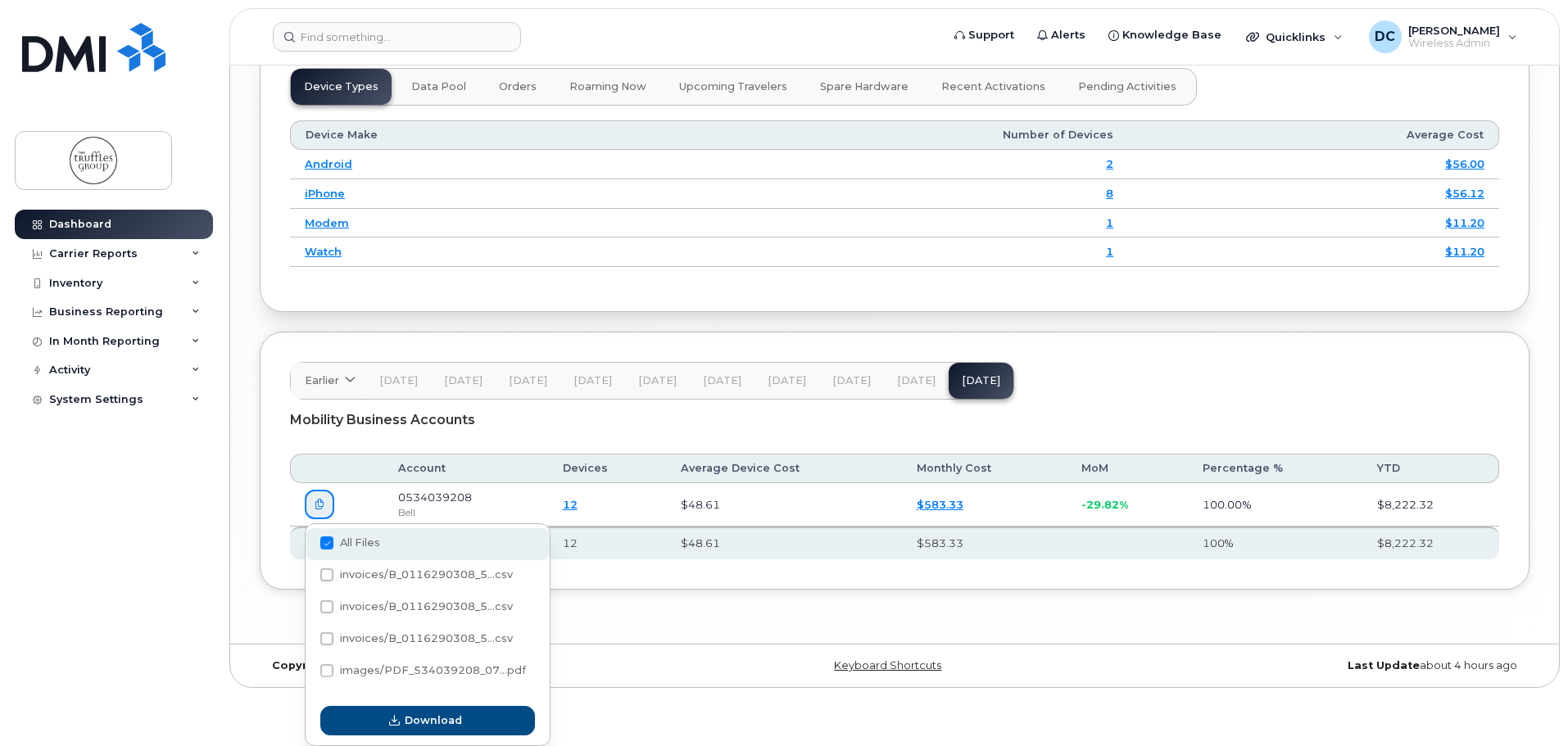
checkbox input "false"
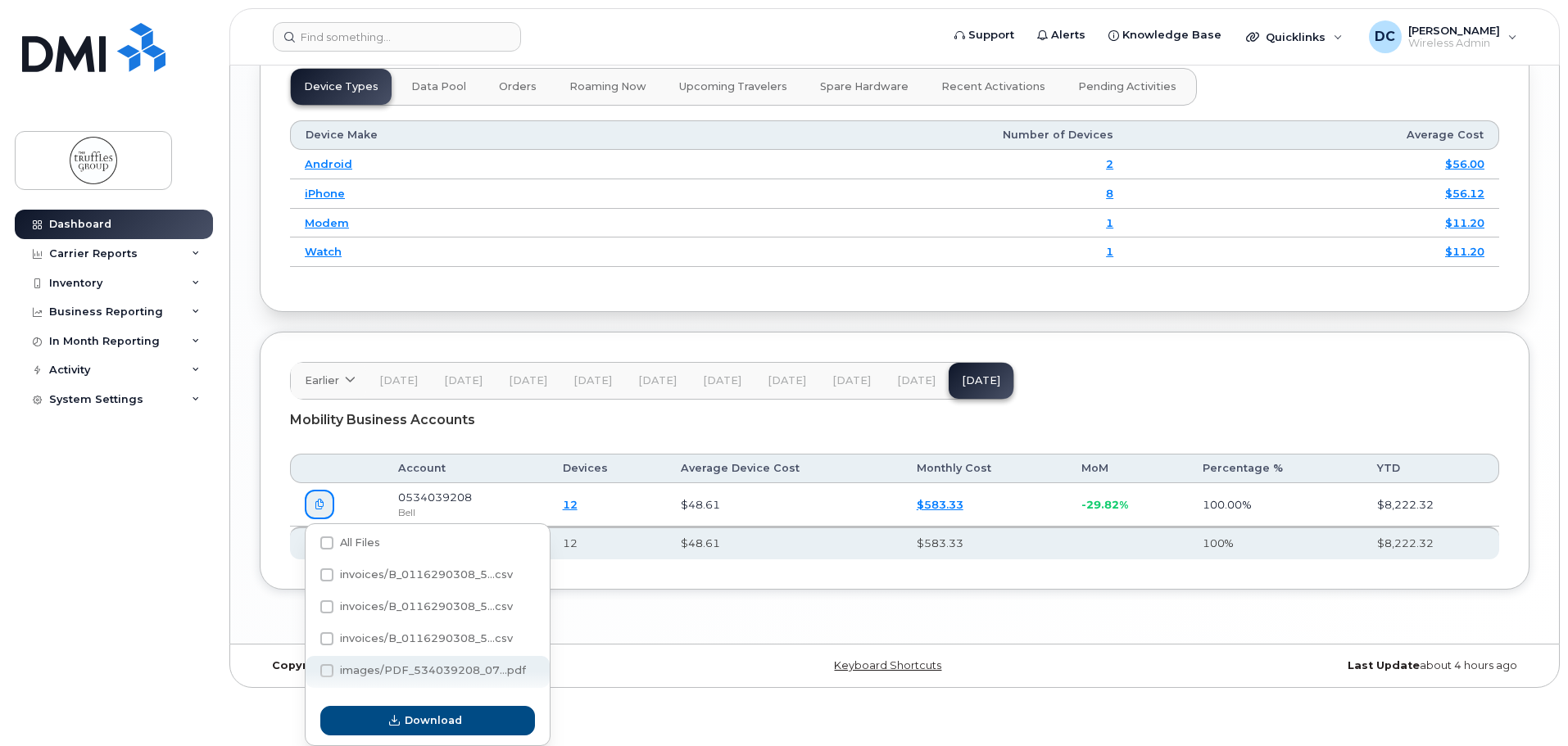
click at [331, 674] on span at bounding box center [327, 671] width 13 height 13
click at [309, 674] on input "images/PDF_534039208_07...pdf" at bounding box center [305, 672] width 8 height 8
checkbox input "true"
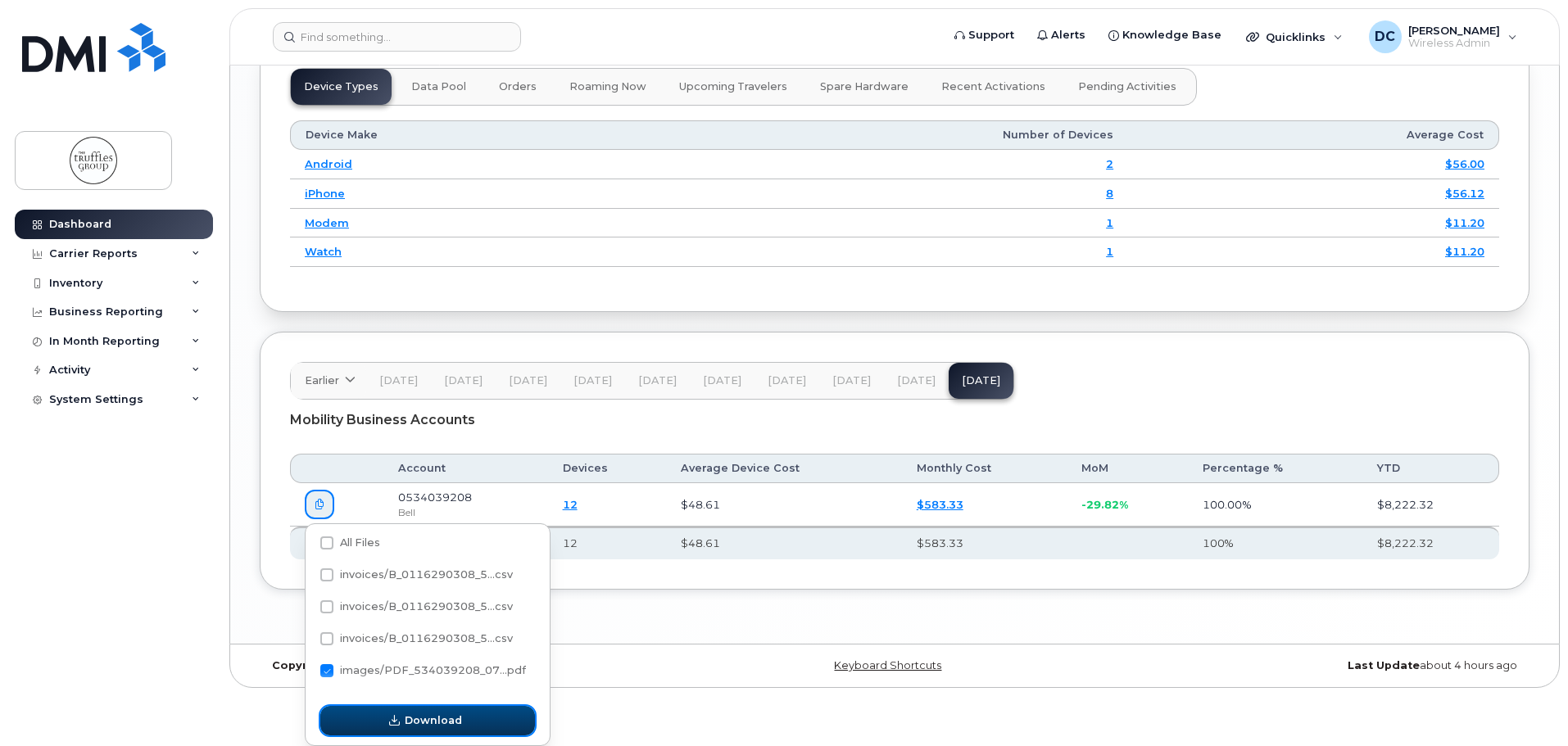
click at [443, 719] on span "Download" at bounding box center [433, 720] width 57 height 16
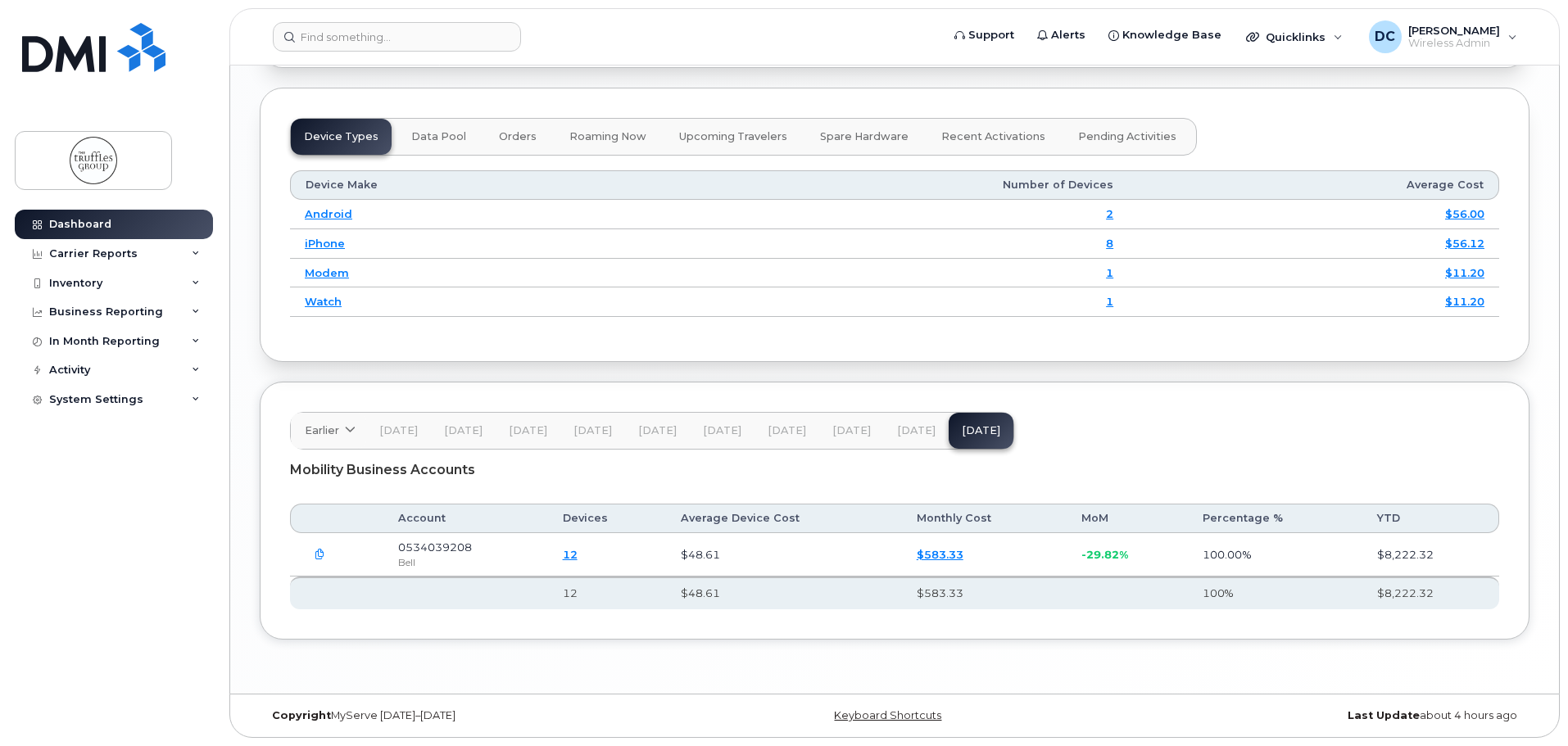
scroll to position [2042, 0]
click at [317, 551] on icon "button" at bounding box center [320, 554] width 11 height 11
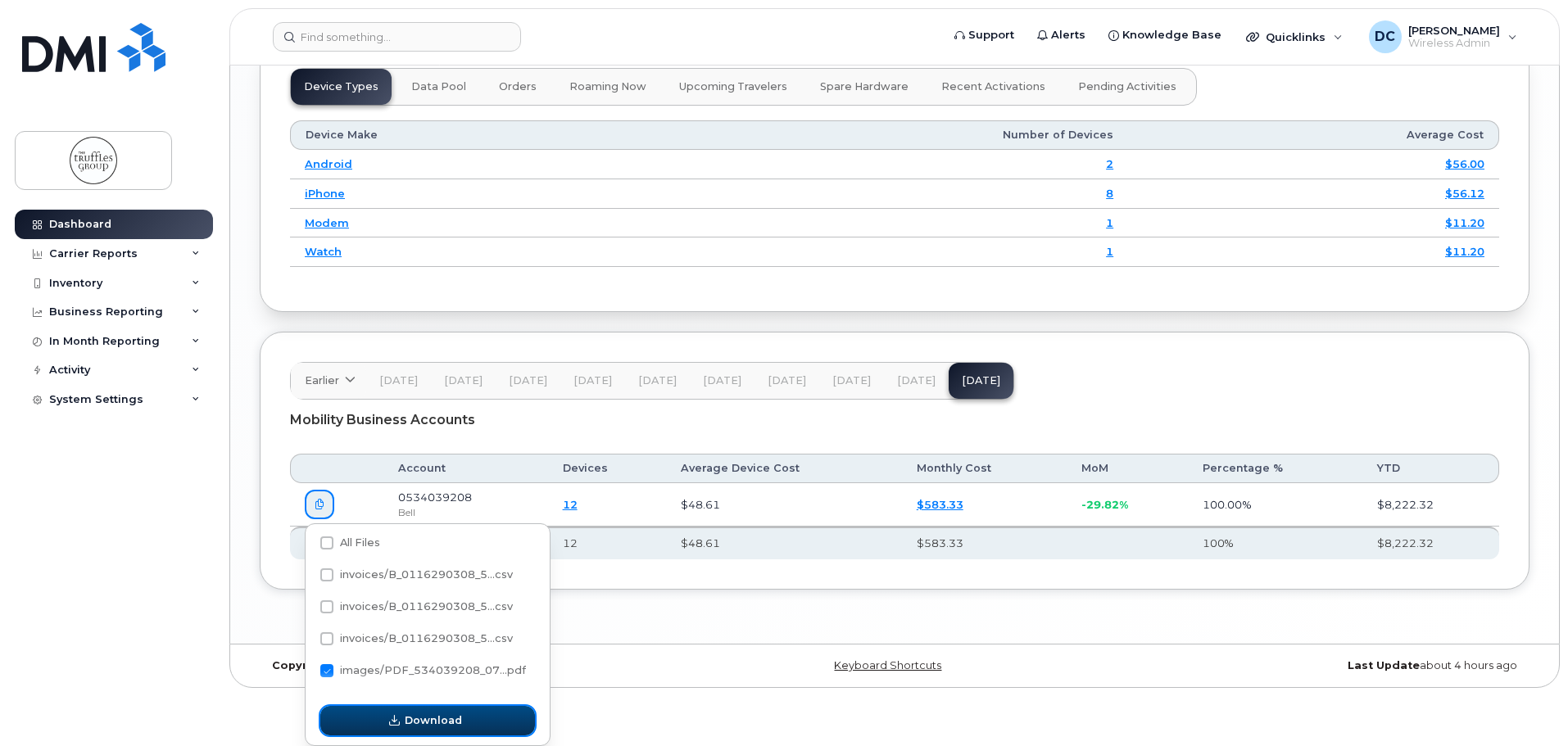
click at [430, 729] on button "Download" at bounding box center [428, 721] width 215 height 30
